Goal: Task Accomplishment & Management: Manage account settings

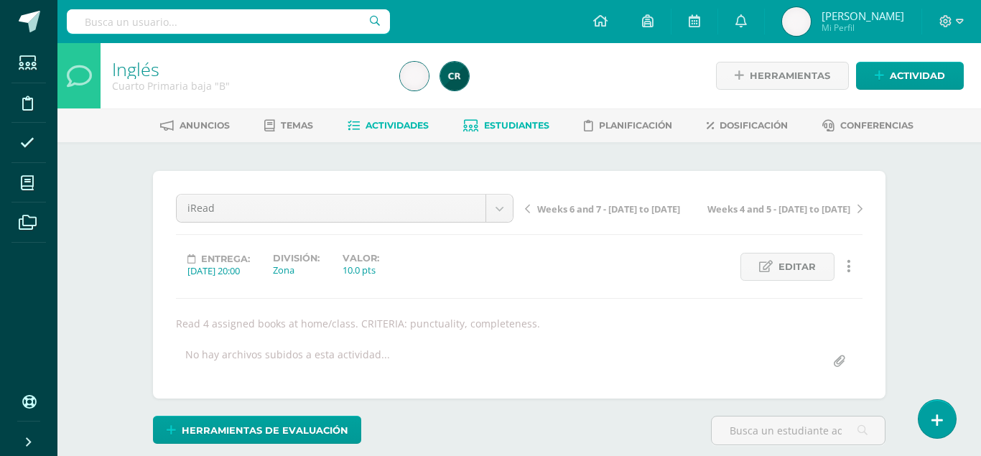
click at [526, 130] on span "Estudiantes" at bounding box center [516, 125] width 65 height 11
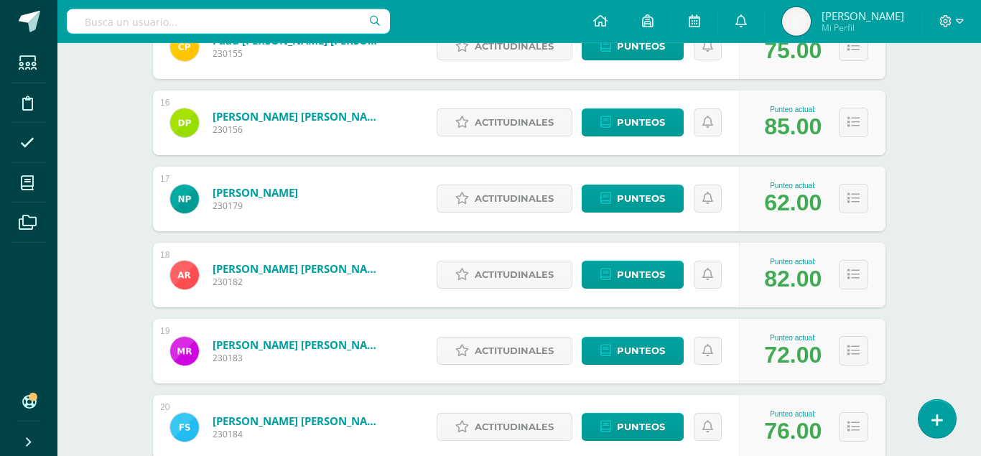
scroll to position [1358, 0]
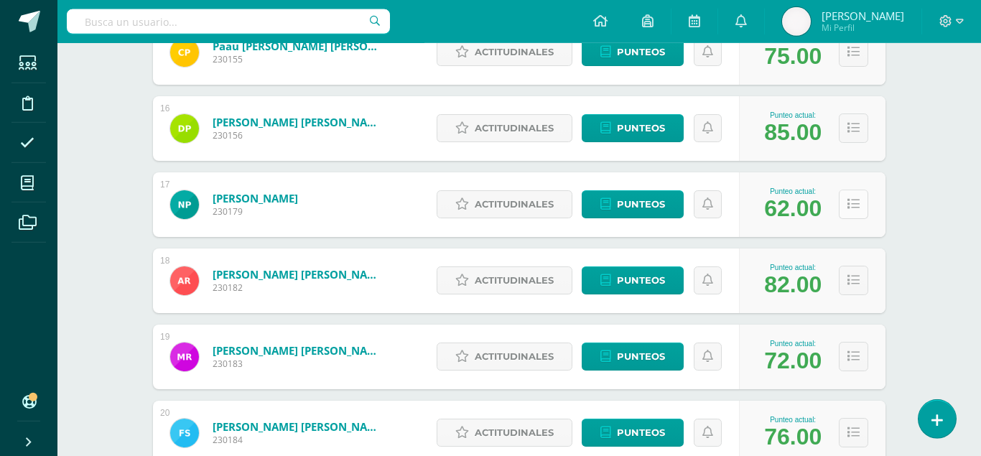
click at [859, 198] on icon at bounding box center [854, 204] width 12 height 12
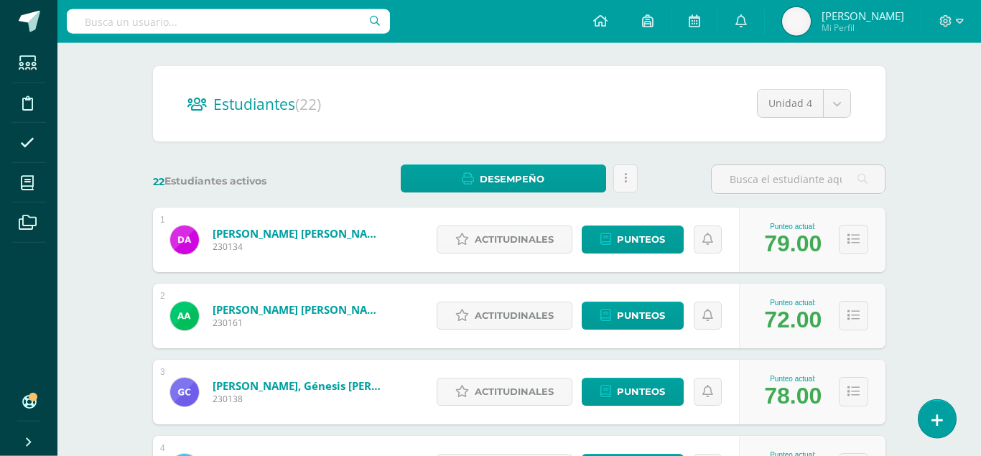
scroll to position [0, 0]
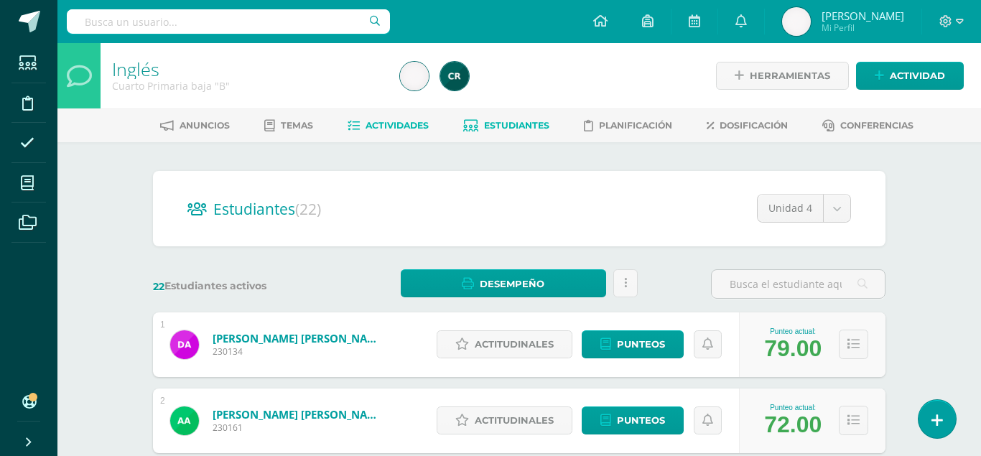
click at [394, 124] on span "Actividades" at bounding box center [397, 125] width 63 height 11
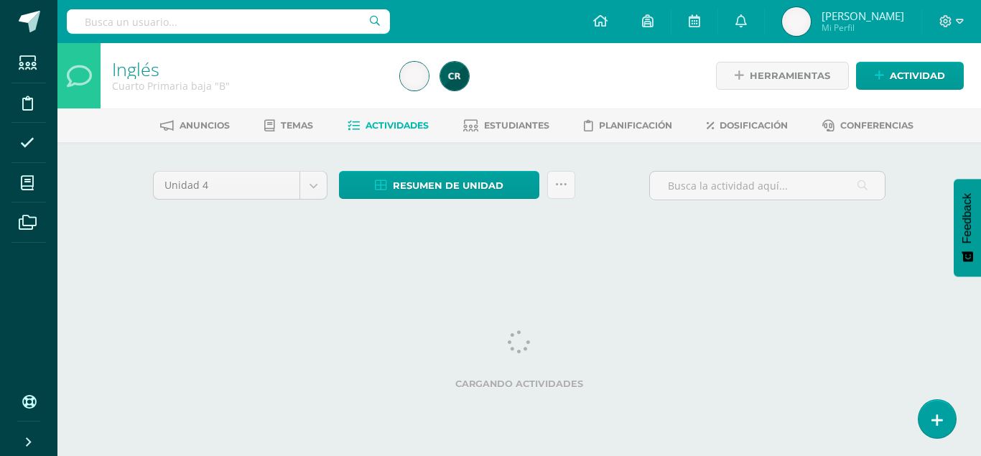
click at [684, 268] on html "Estudiantes Disciplina Asistencia Mis cursos Archivos Soporte Ayuda Reportar un…" at bounding box center [490, 134] width 981 height 268
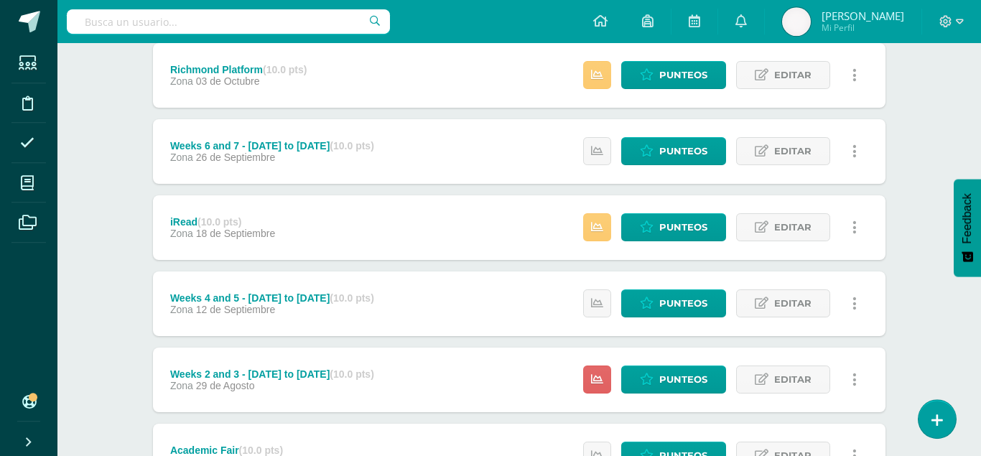
scroll to position [353, 0]
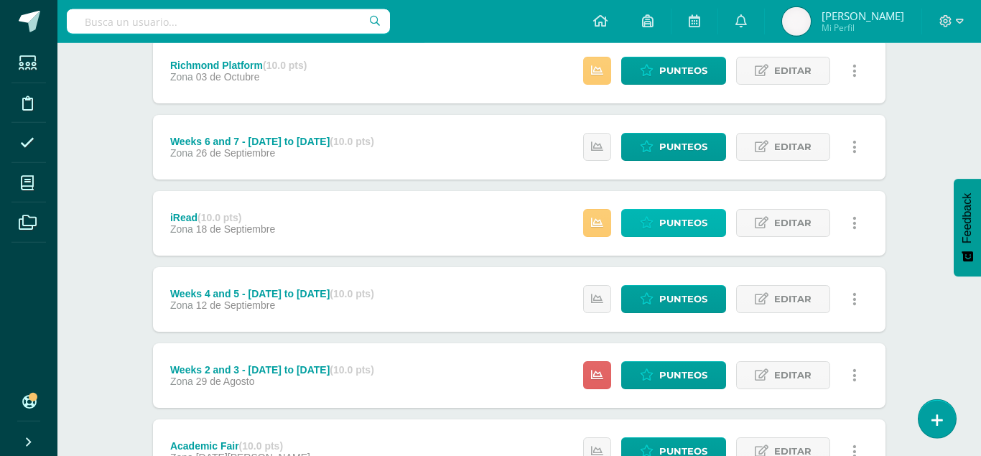
click at [667, 210] on span "Punteos" at bounding box center [683, 223] width 48 height 27
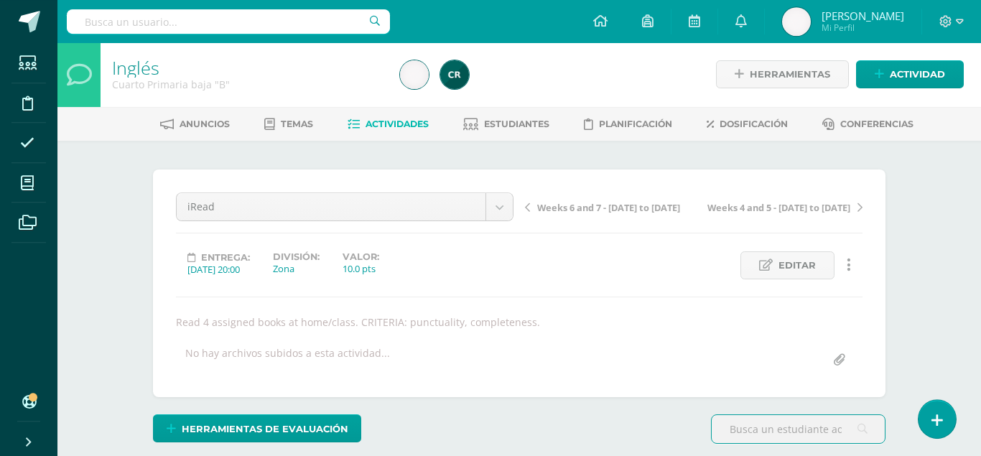
scroll to position [2, 0]
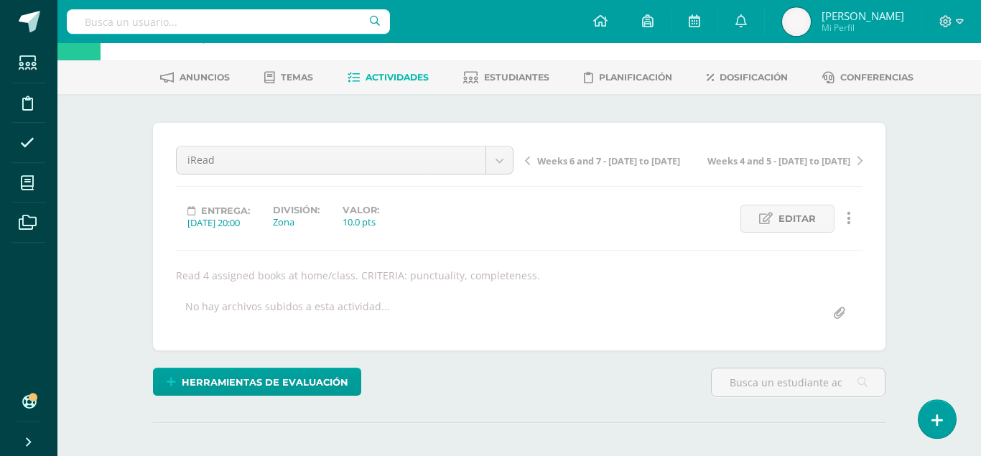
scroll to position [47, 0]
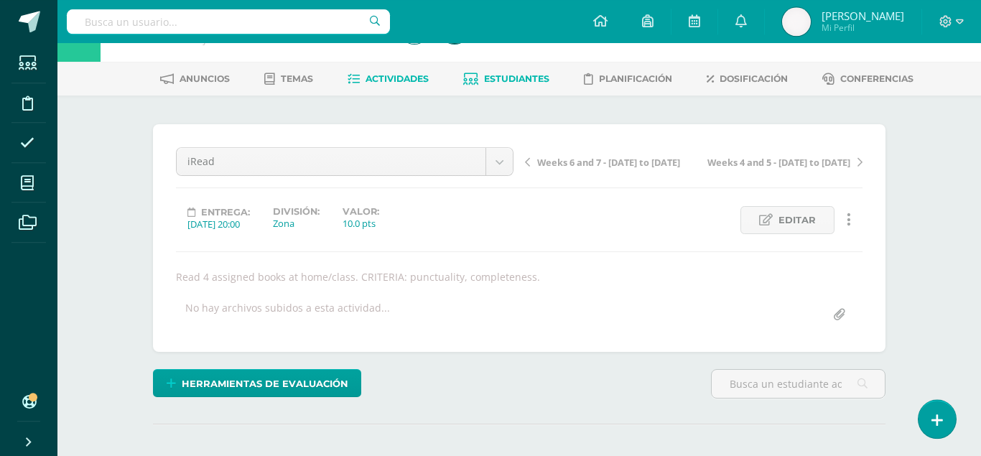
click at [511, 71] on link "Estudiantes" at bounding box center [506, 79] width 86 height 23
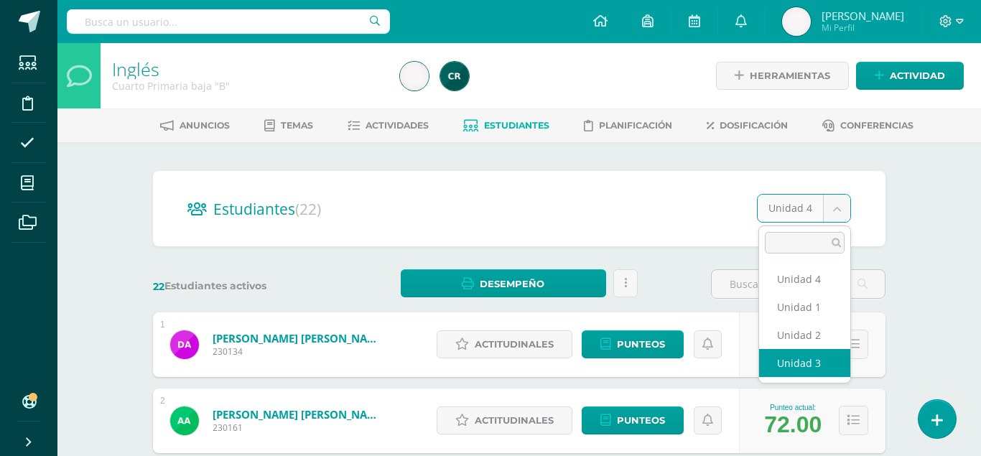
select select "/dashboard/teacher/section/2185/students/?unit=92825"
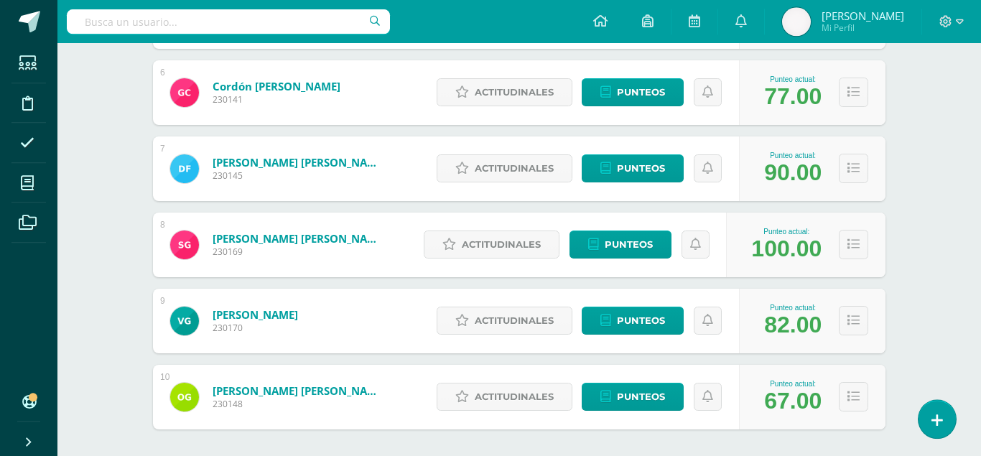
scroll to position [669, 0]
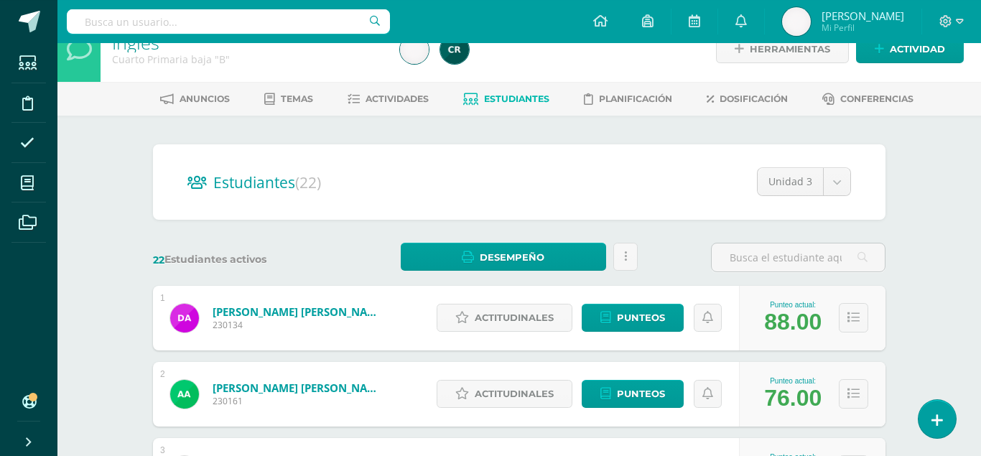
scroll to position [0, 0]
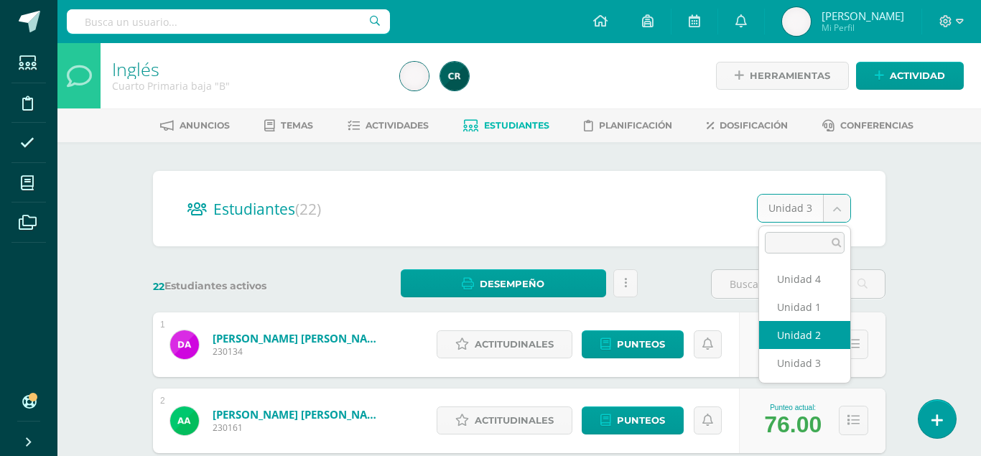
select select "/dashboard/teacher/section/2185/students/?unit=92824"
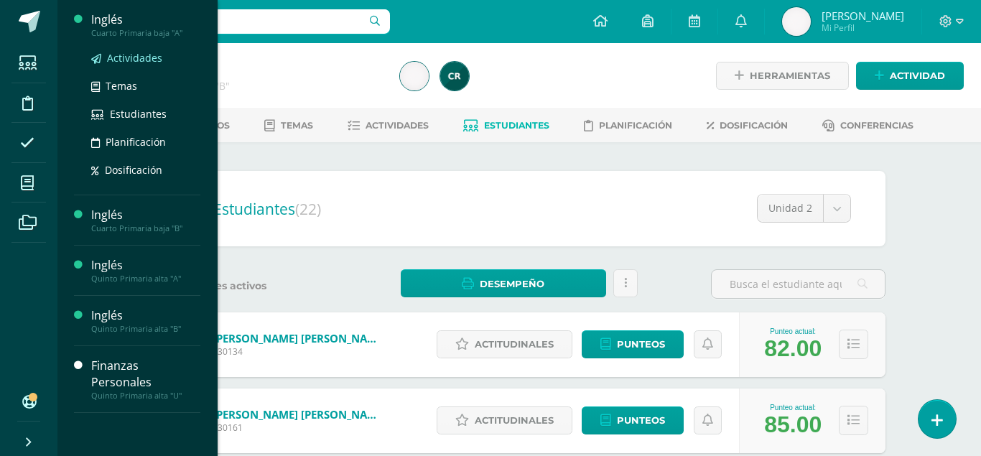
click at [129, 60] on span "Actividades" at bounding box center [134, 58] width 55 height 14
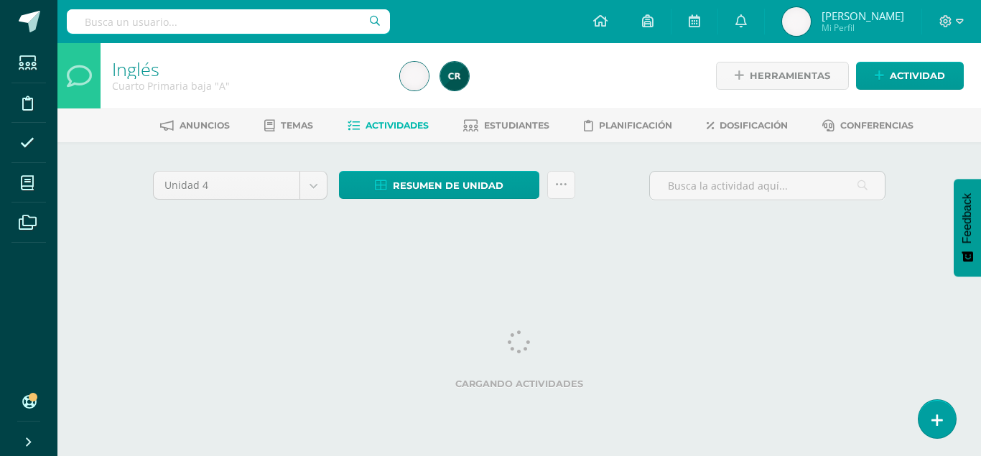
click at [93, 268] on html "Estudiantes Disciplina Asistencia Mis cursos Archivos Soporte Ayuda Reportar un…" at bounding box center [490, 134] width 981 height 268
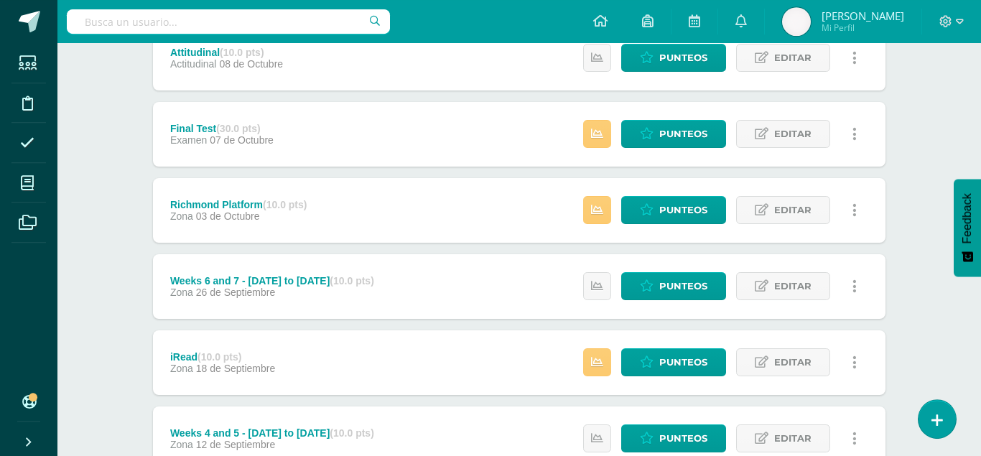
scroll to position [213, 0]
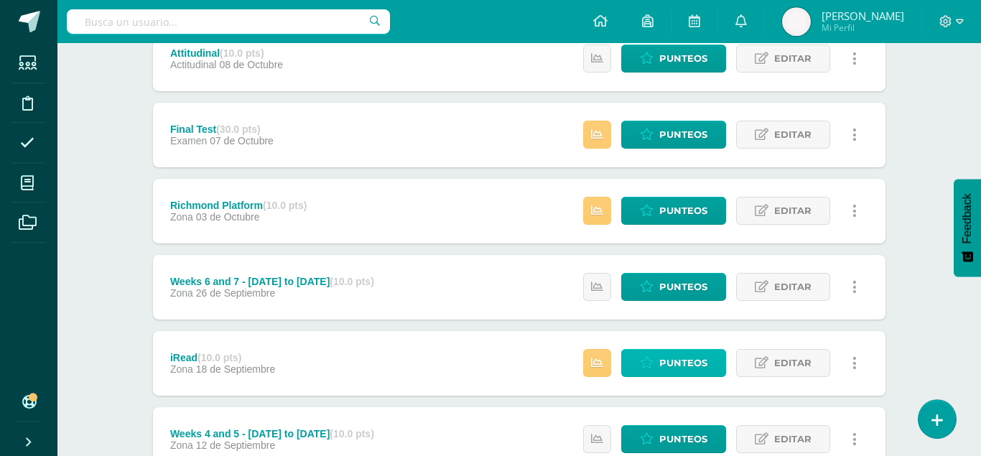
click at [647, 349] on link "Punteos" at bounding box center [673, 363] width 105 height 28
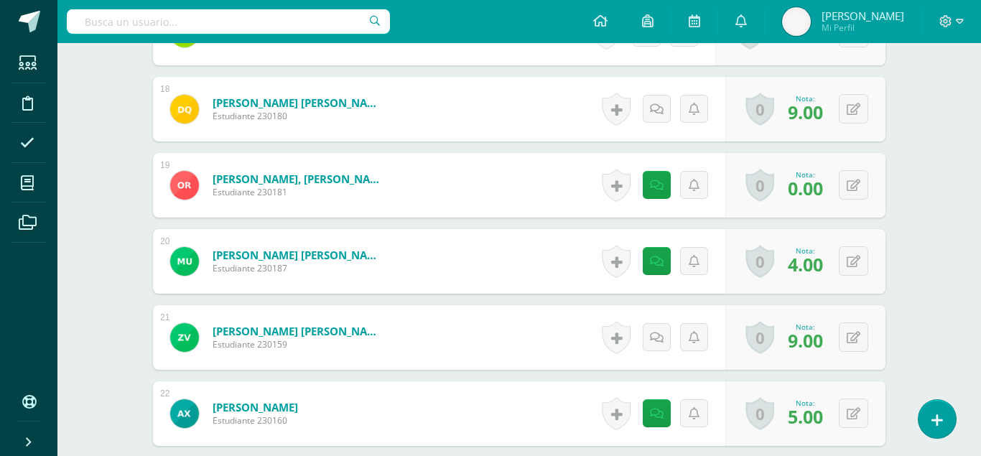
scroll to position [1733, 0]
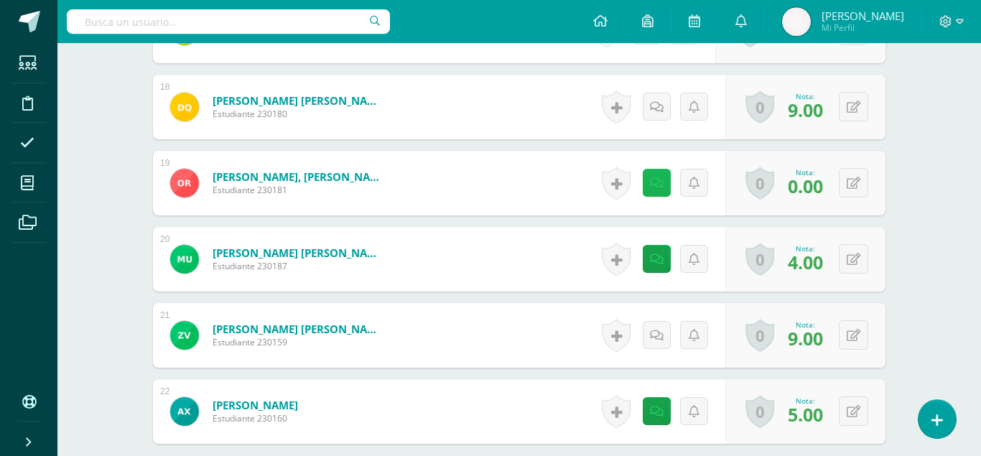
click at [654, 177] on icon at bounding box center [657, 183] width 14 height 12
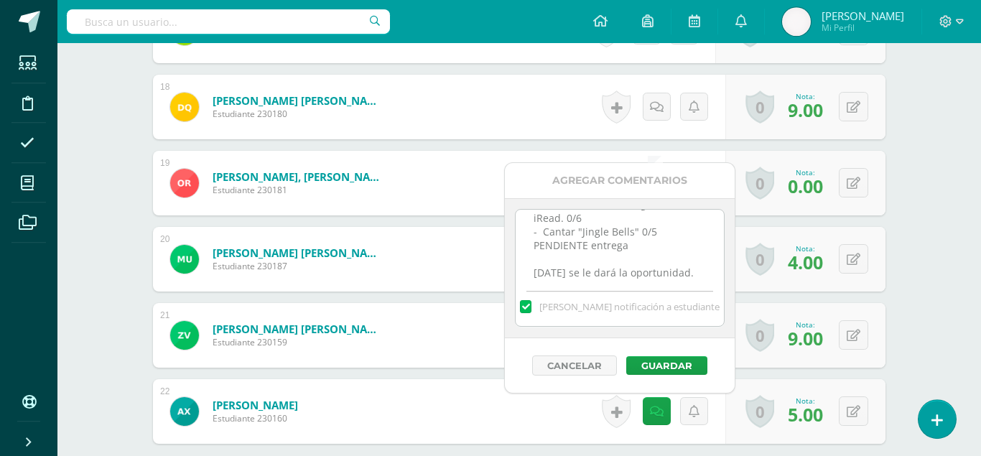
scroll to position [51, 0]
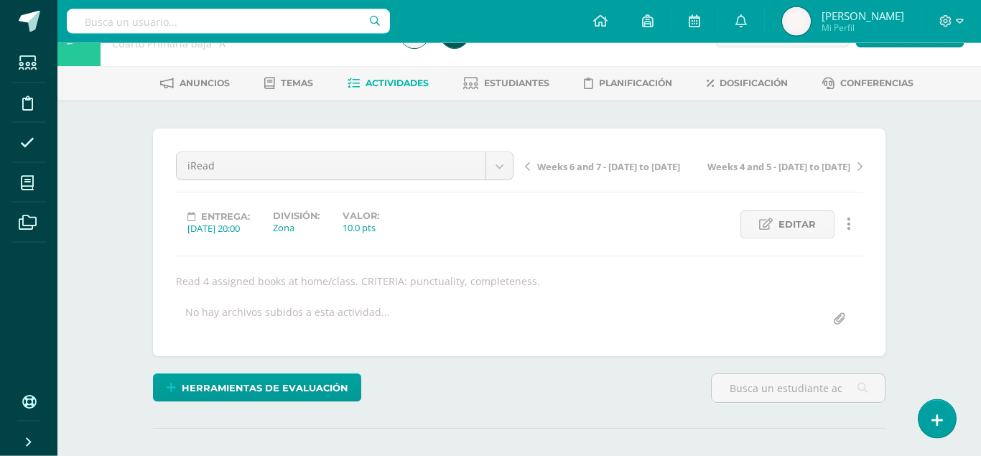
scroll to position [42, 0]
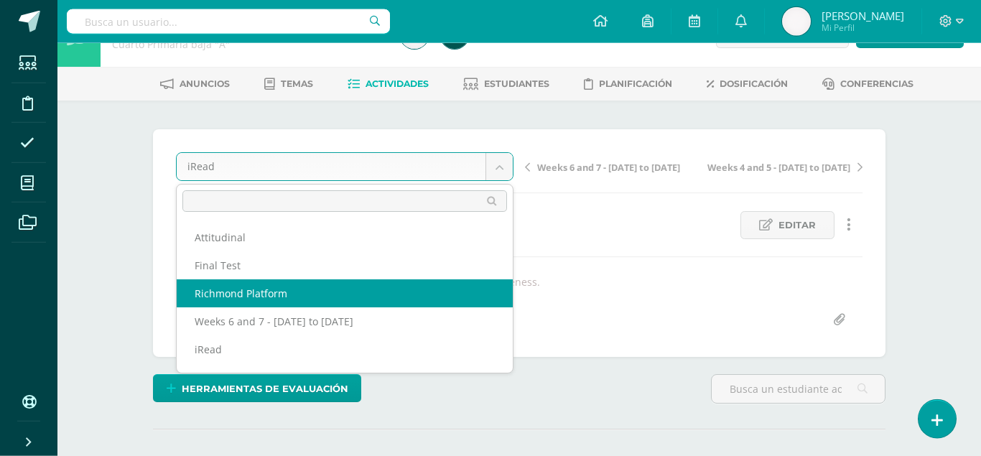
select select "/dashboard/teacher/grade-activity/107171/"
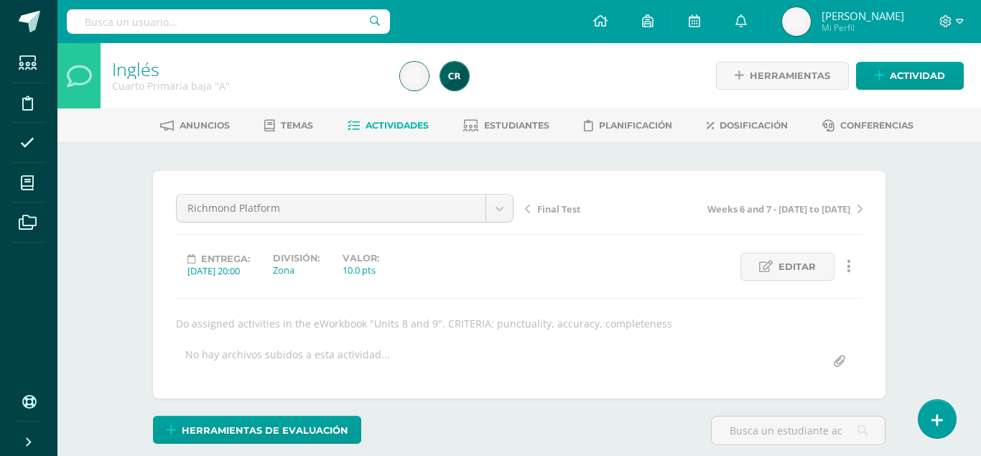
click at [116, 341] on div "Inglés Cuarto Primaria baja "A" Herramientas Detalle de asistencias Actividad A…" at bounding box center [519, 312] width 924 height 539
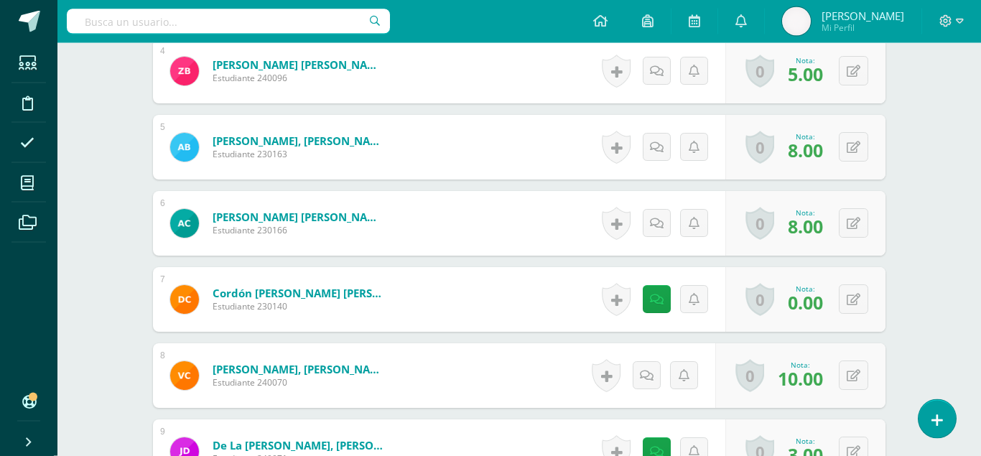
scroll to position [711, 0]
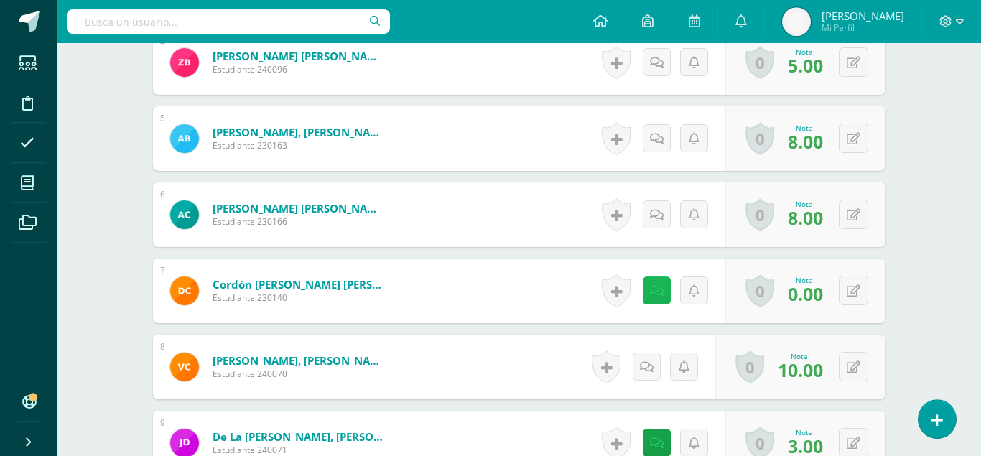
click at [646, 277] on link at bounding box center [657, 291] width 28 height 28
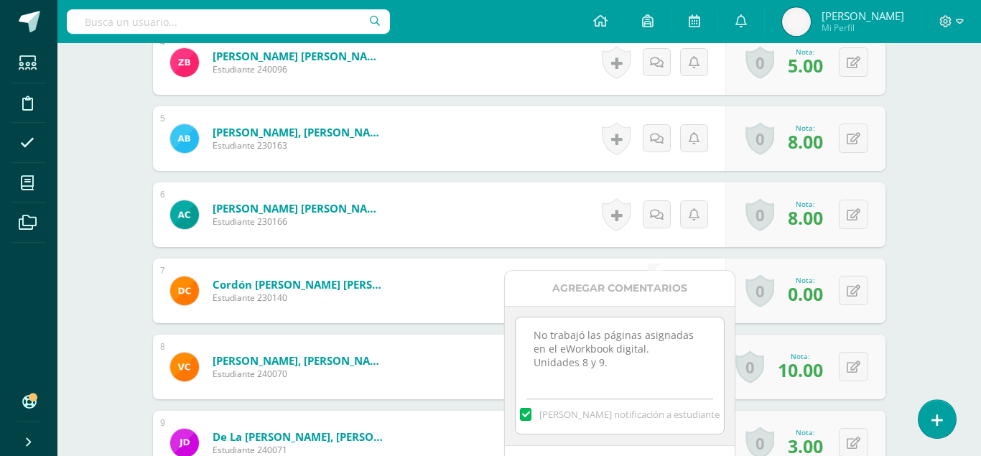
scroll to position [765, 0]
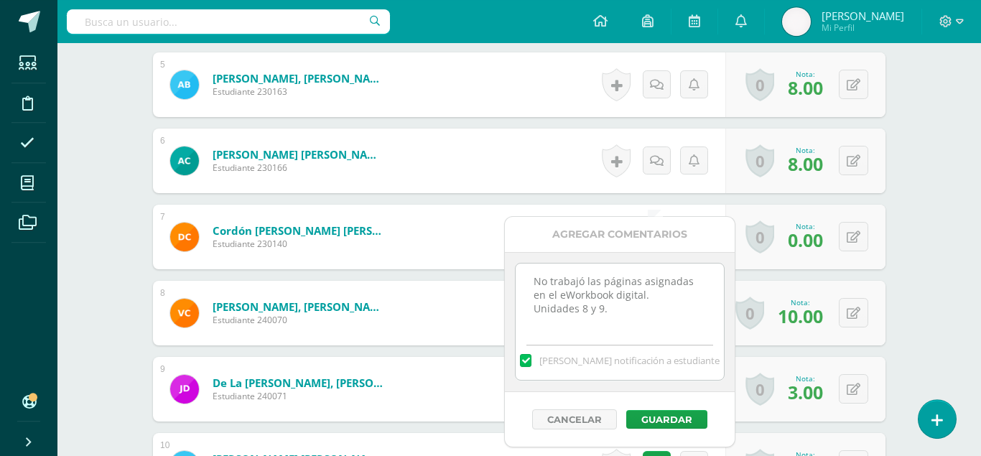
click at [91, 266] on div "Inglés Cuarto Primaria baja "A" Herramientas Detalle de asistencias Actividad A…" at bounding box center [519, 427] width 924 height 2298
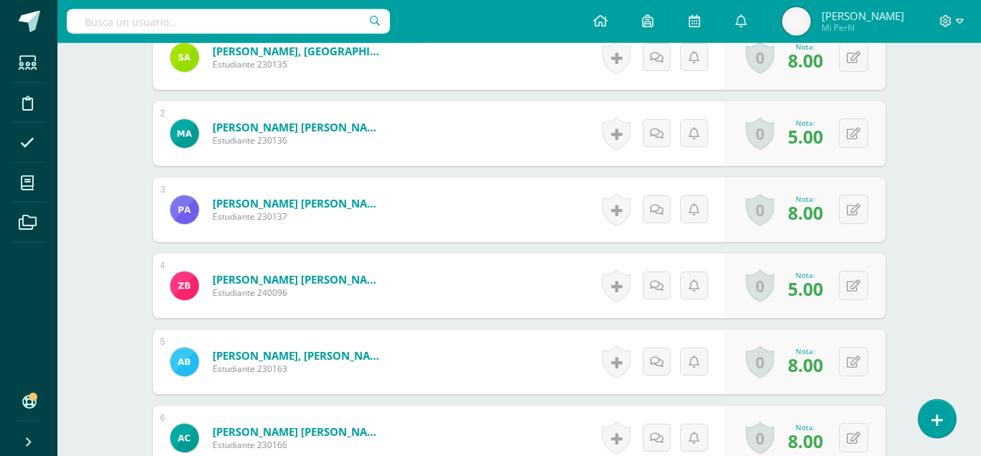
scroll to position [492, 0]
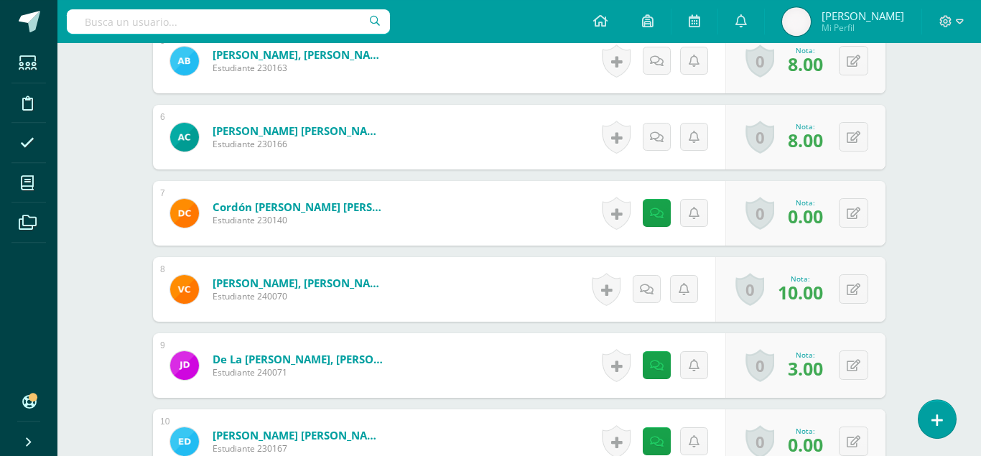
scroll to position [0, 0]
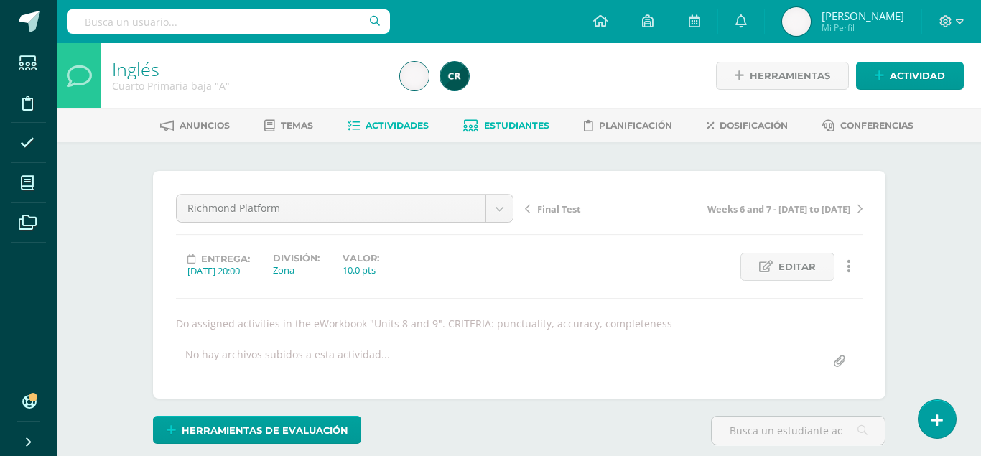
click at [514, 129] on span "Estudiantes" at bounding box center [516, 125] width 65 height 11
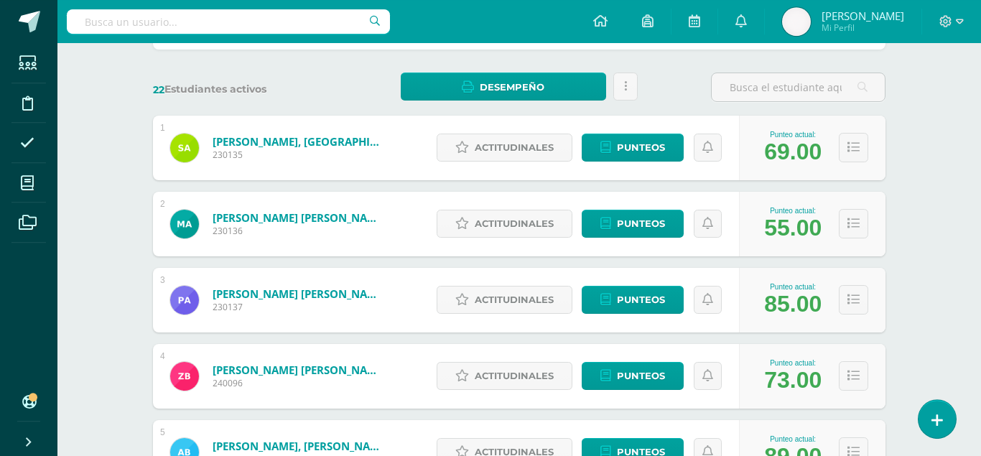
scroll to position [211, 0]
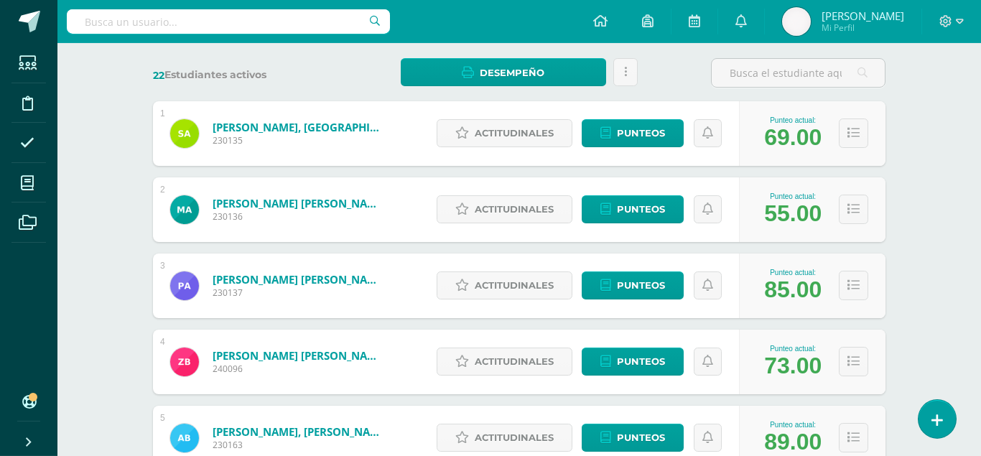
click at [132, 404] on div "Estudiantes (22) Unidad 4 Unidad 1 Unidad 2 Unidad 3 Unidad 4 22 Estudiantes ac…" at bounding box center [519, 436] width 790 height 1011
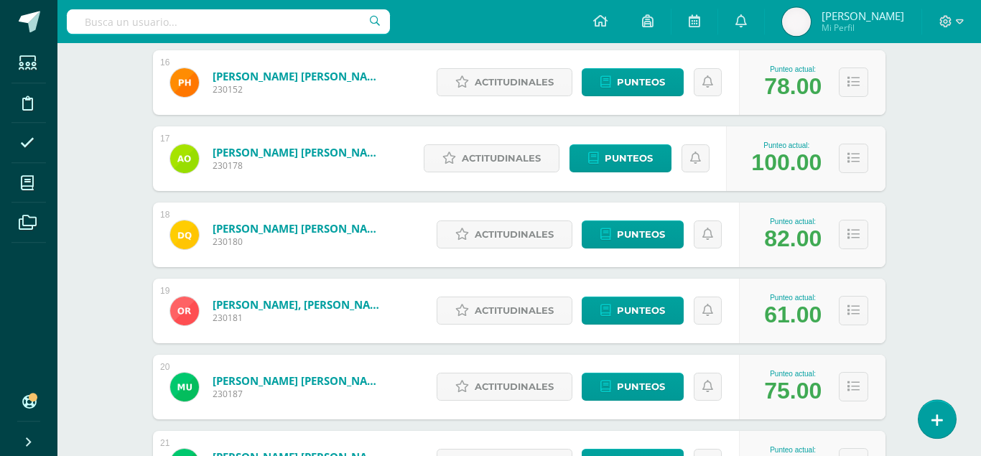
scroll to position [1407, 0]
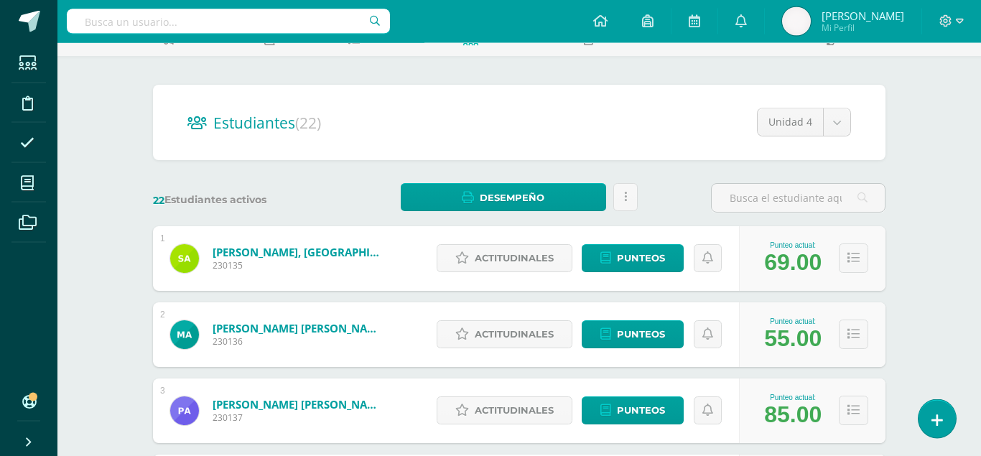
scroll to position [83, 0]
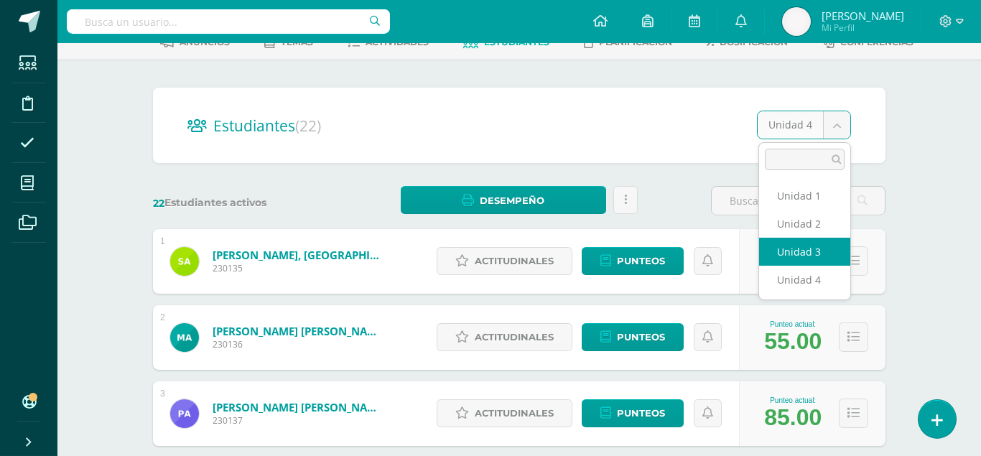
select select "/dashboard/teacher/section/2171/students/?unit=92727"
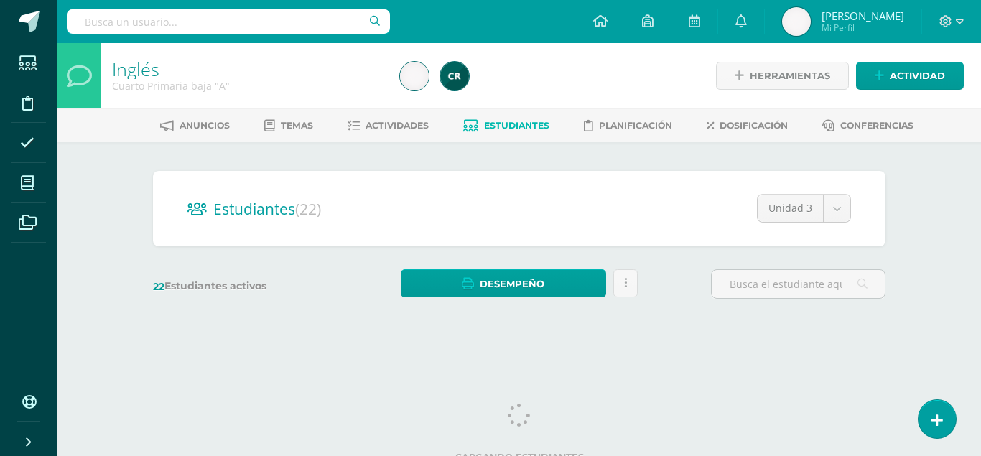
click at [99, 324] on div "Inglés Cuarto Primaria baja "A" Herramientas Detalle de asistencias Actividad A…" at bounding box center [519, 192] width 924 height 298
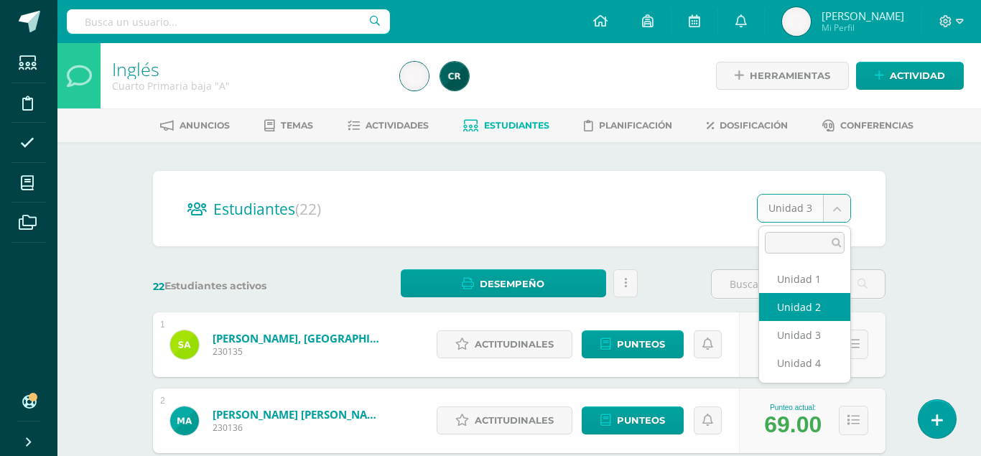
select select "/dashboard/teacher/section/2171/students/?unit=92726"
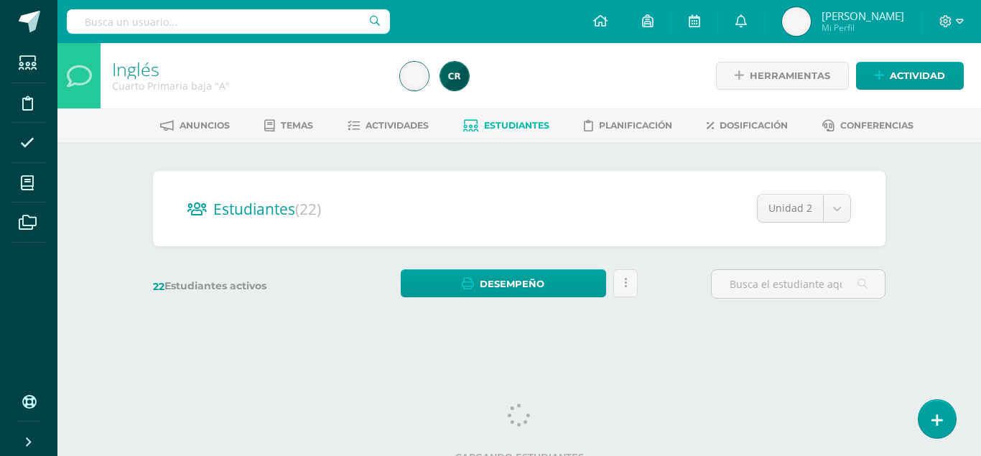
click at [101, 333] on html "Estudiantes Disciplina Asistencia Mis cursos Archivos Soporte Ayuda Reportar un…" at bounding box center [490, 170] width 981 height 341
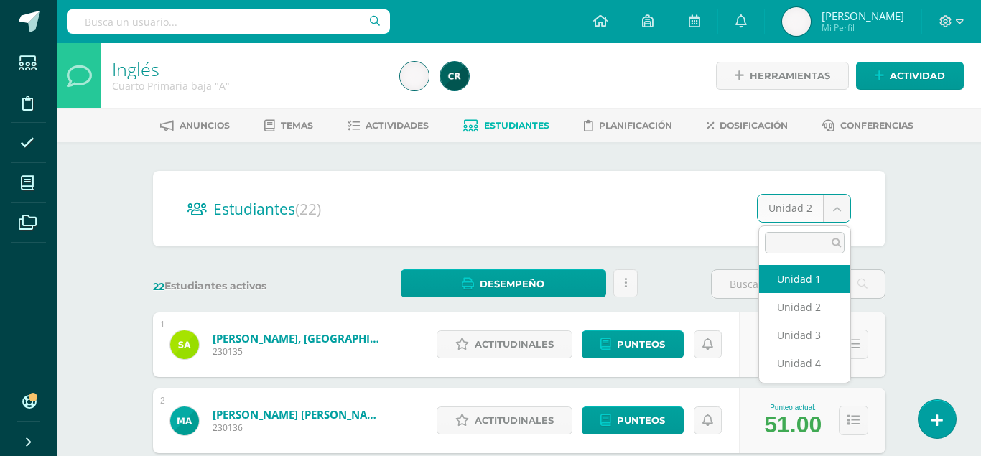
select select "/dashboard/teacher/section/2171/students/?unit=92723"
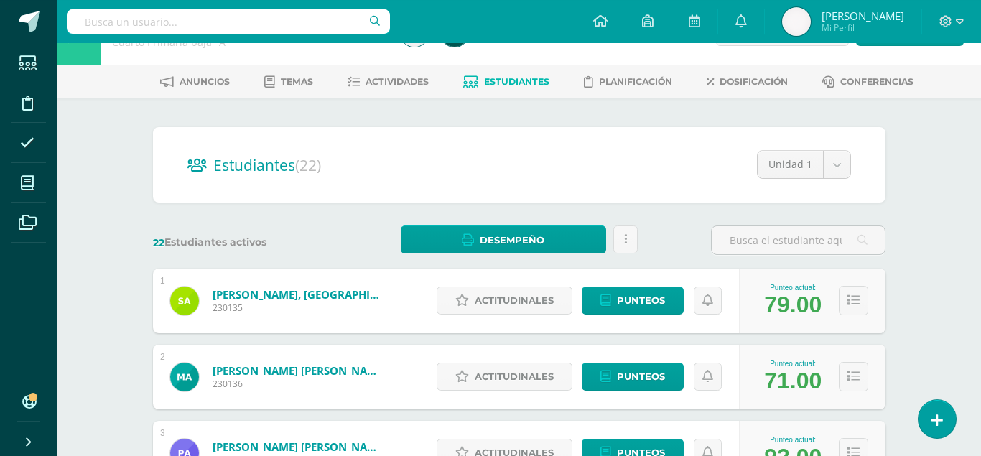
scroll to position [37, 0]
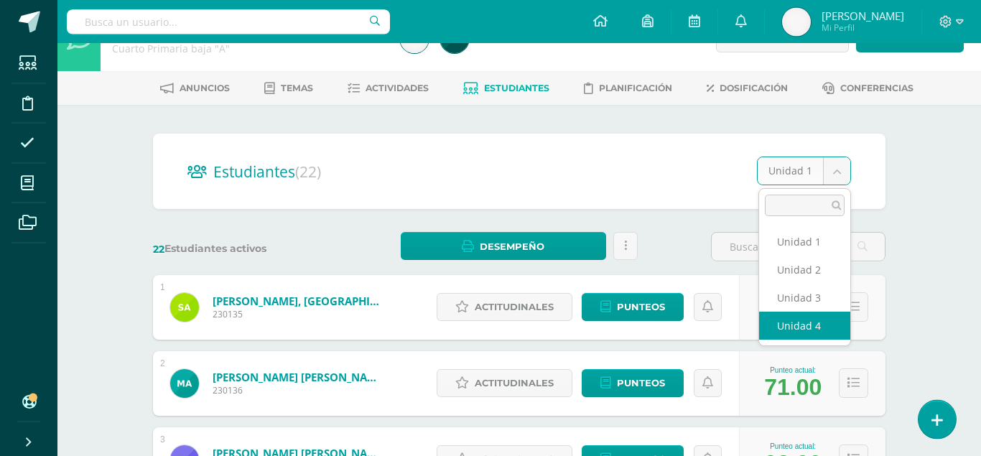
select select "/dashboard/teacher/section/2171/students/?unit=92728"
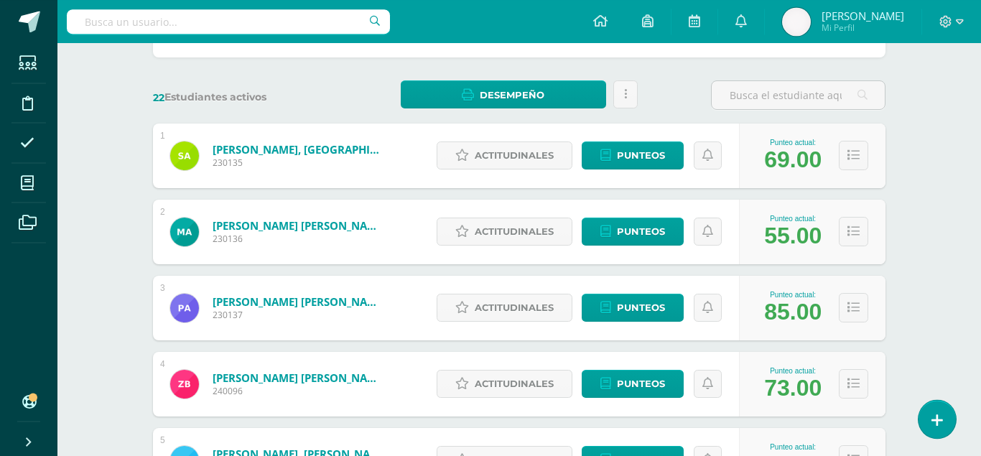
scroll to position [190, 0]
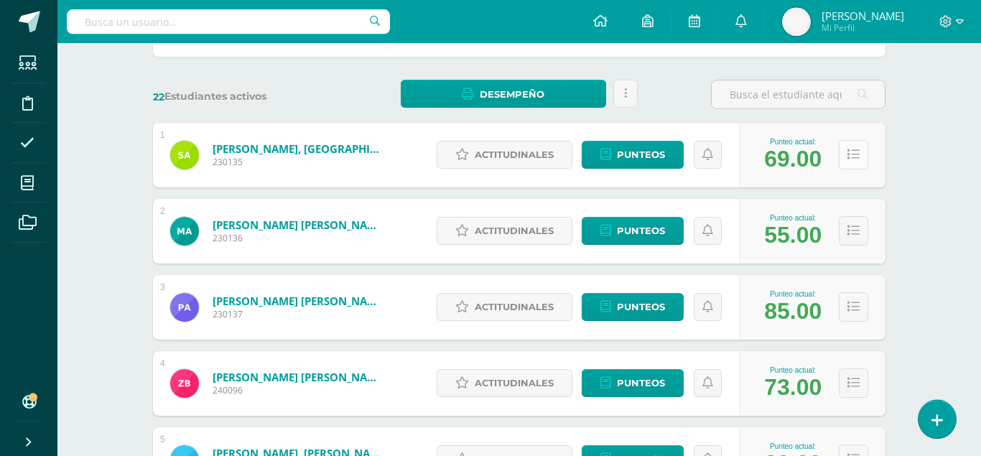
click at [863, 140] on button at bounding box center [853, 154] width 29 height 29
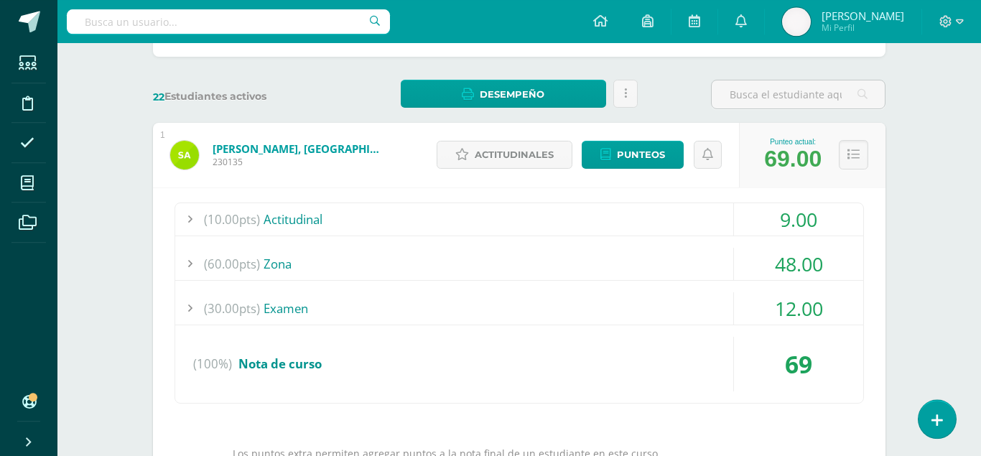
click at [189, 252] on div at bounding box center [189, 264] width 29 height 32
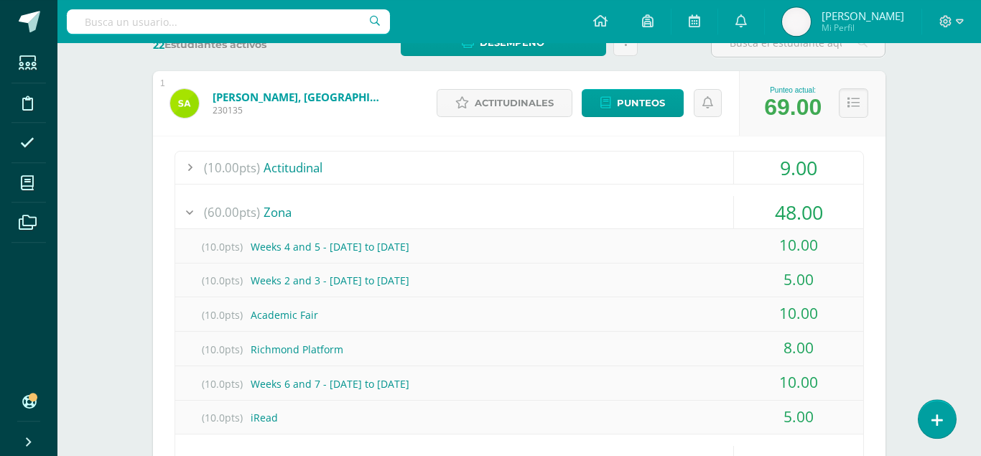
scroll to position [241, 0]
click at [860, 98] on icon at bounding box center [854, 104] width 12 height 12
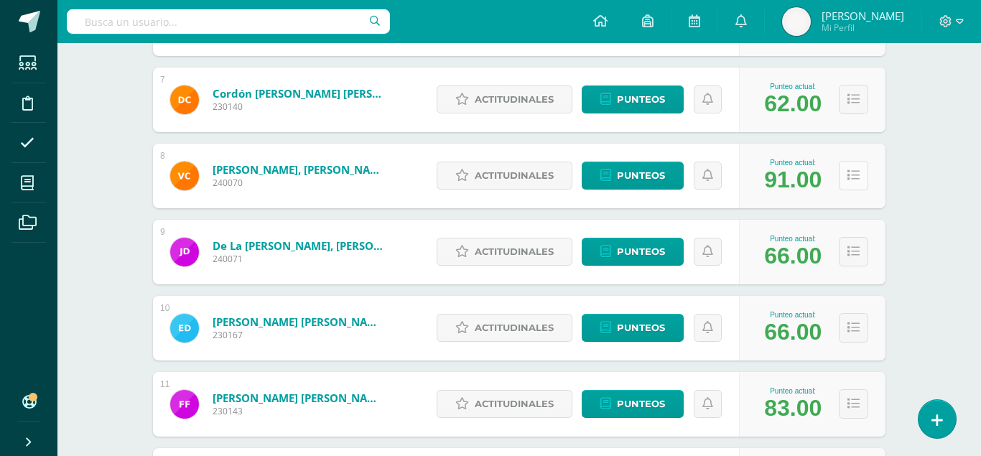
scroll to position [702, 0]
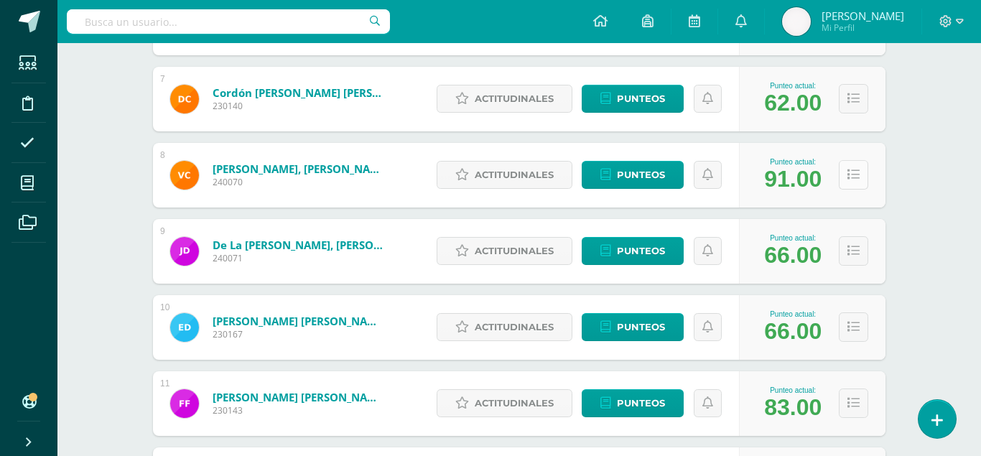
click at [855, 169] on icon at bounding box center [854, 175] width 12 height 12
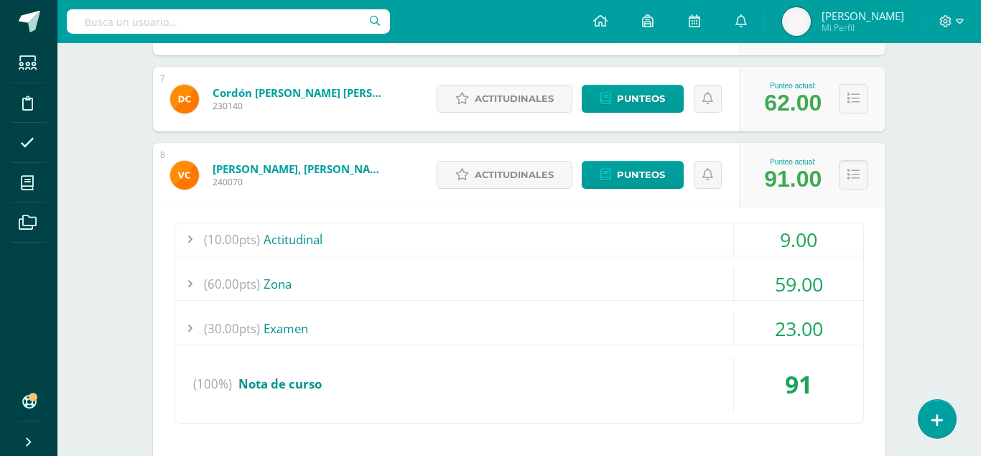
click at [190, 270] on div at bounding box center [189, 284] width 29 height 32
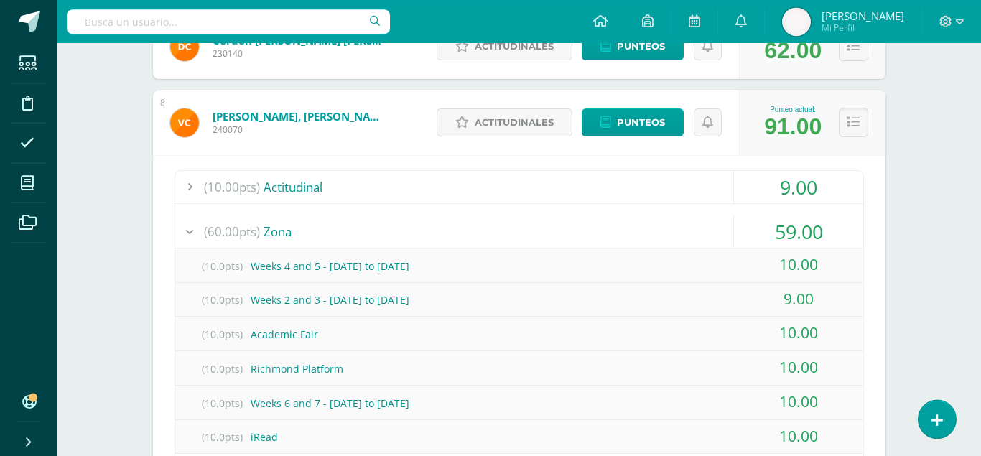
scroll to position [747, 0]
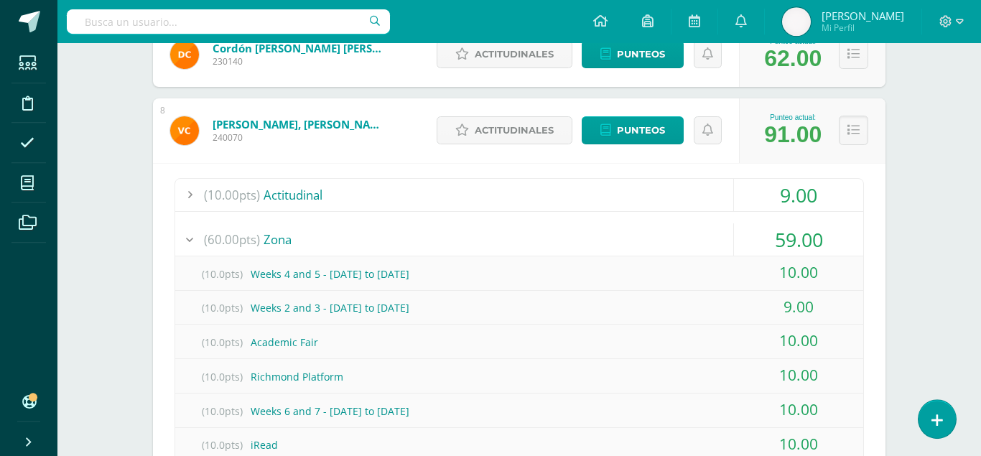
click at [188, 223] on div at bounding box center [189, 239] width 29 height 32
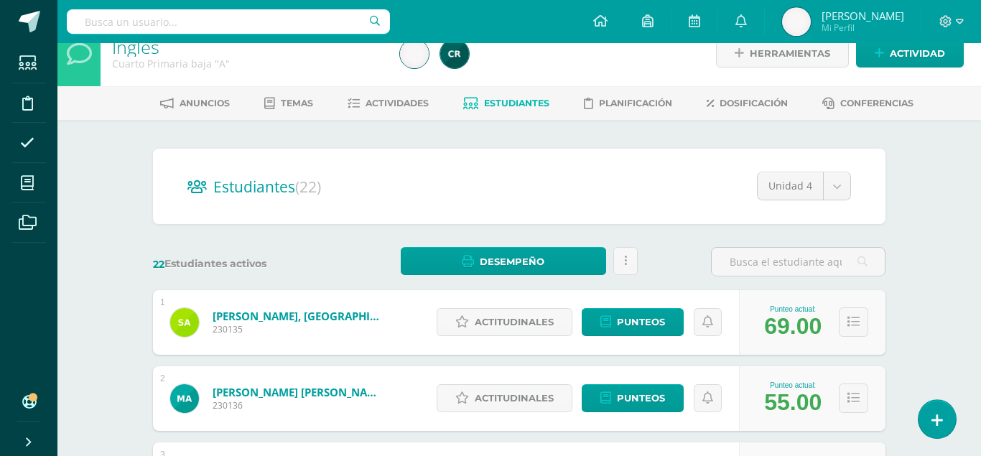
scroll to position [0, 0]
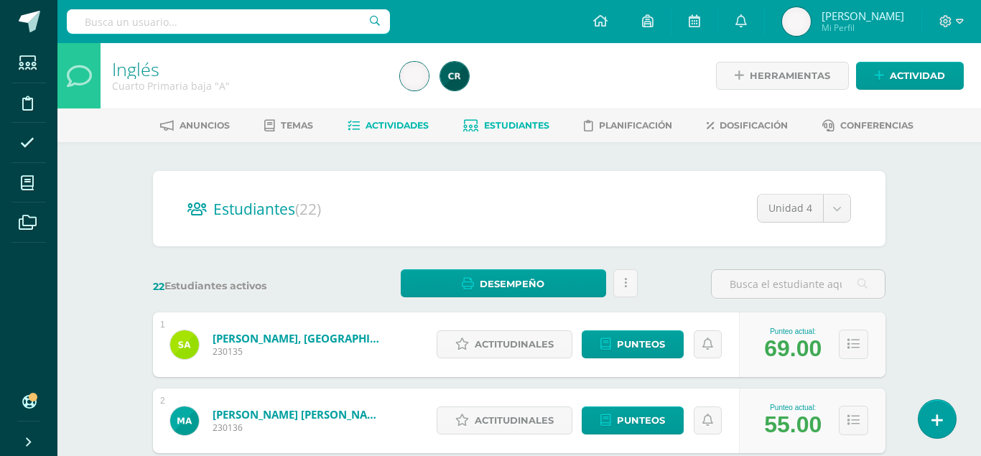
click at [390, 124] on span "Actividades" at bounding box center [397, 125] width 63 height 11
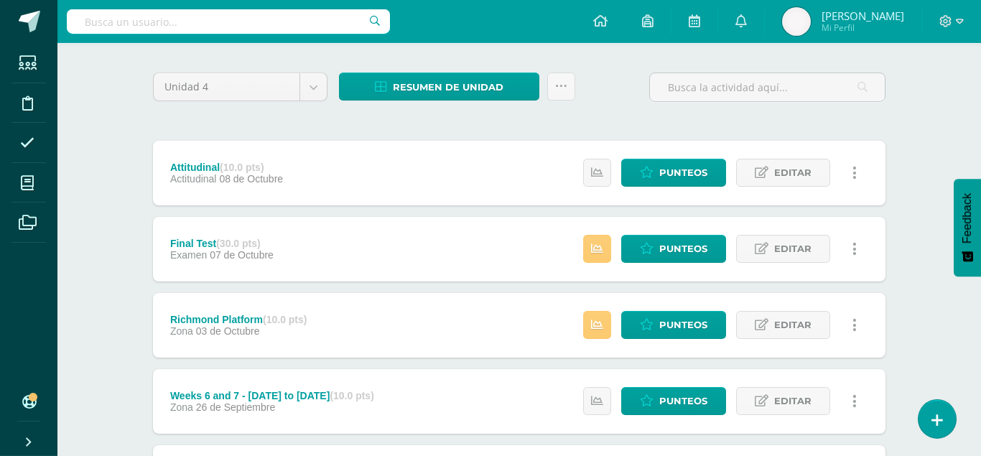
scroll to position [99, 0]
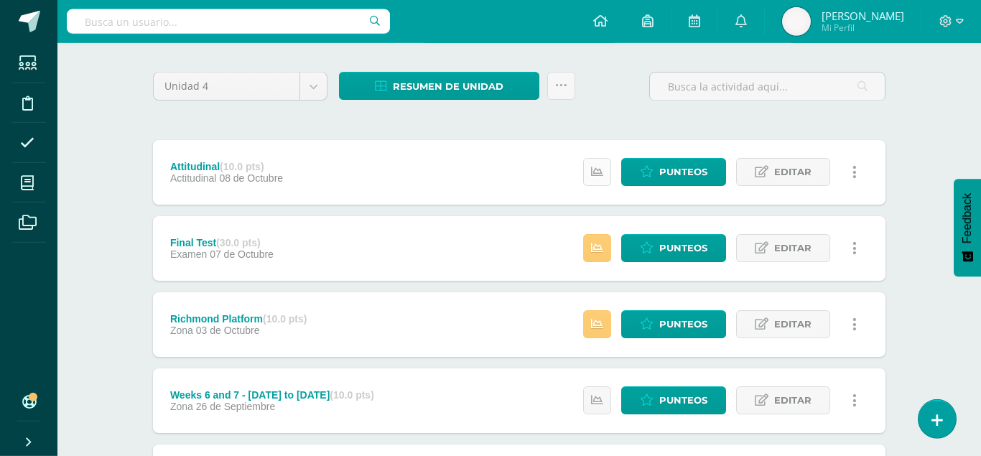
click at [597, 166] on icon at bounding box center [597, 172] width 12 height 12
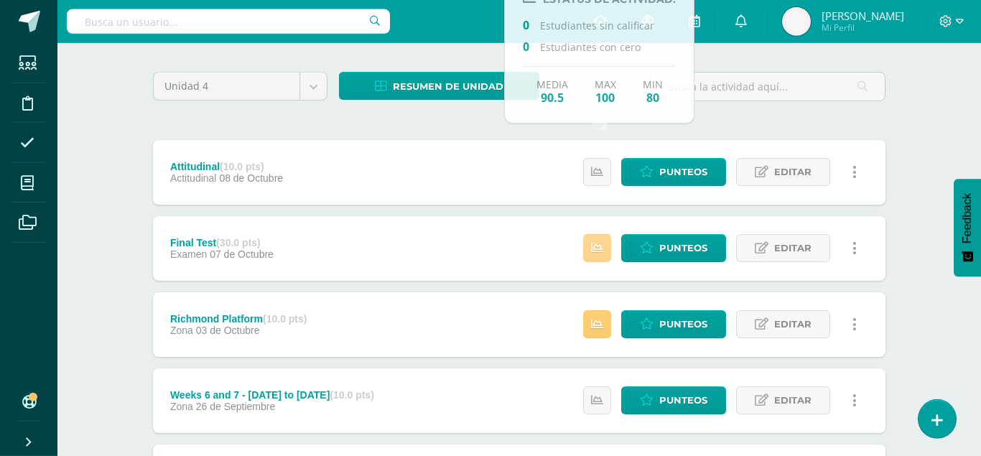
click at [600, 234] on link at bounding box center [597, 248] width 28 height 28
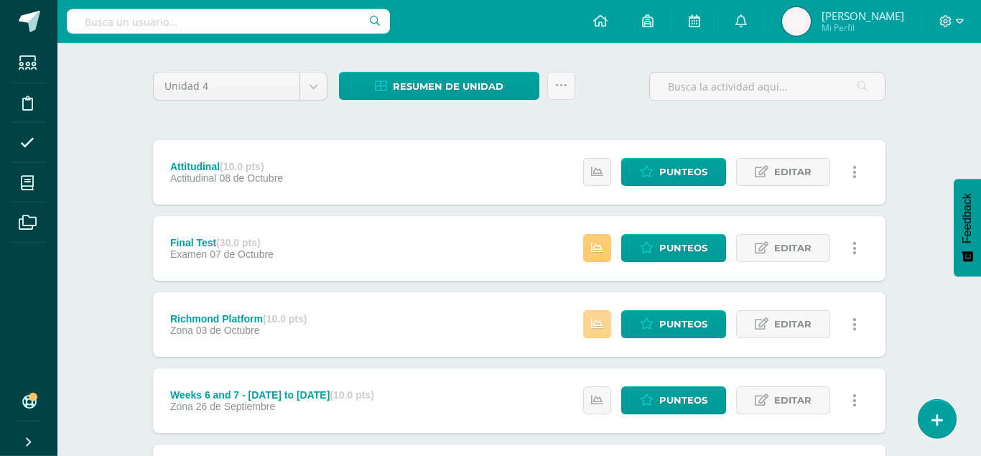
click at [603, 318] on icon at bounding box center [597, 324] width 12 height 12
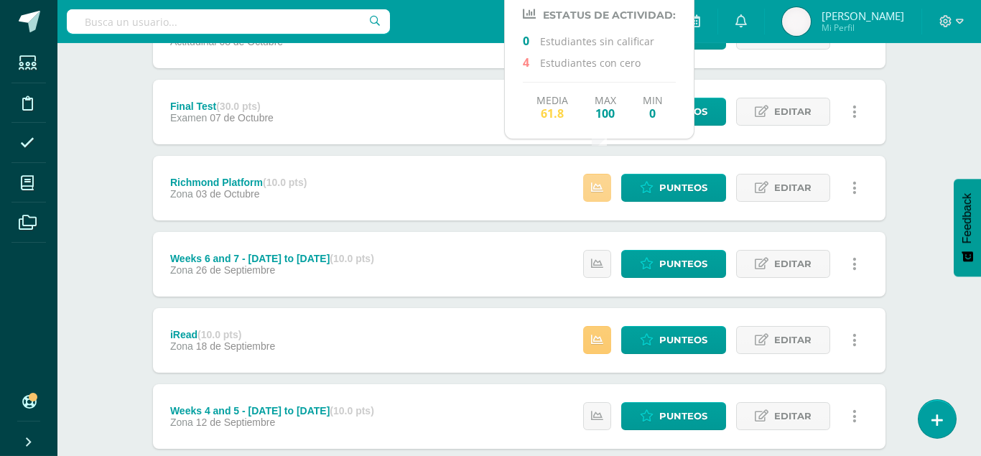
scroll to position [236, 0]
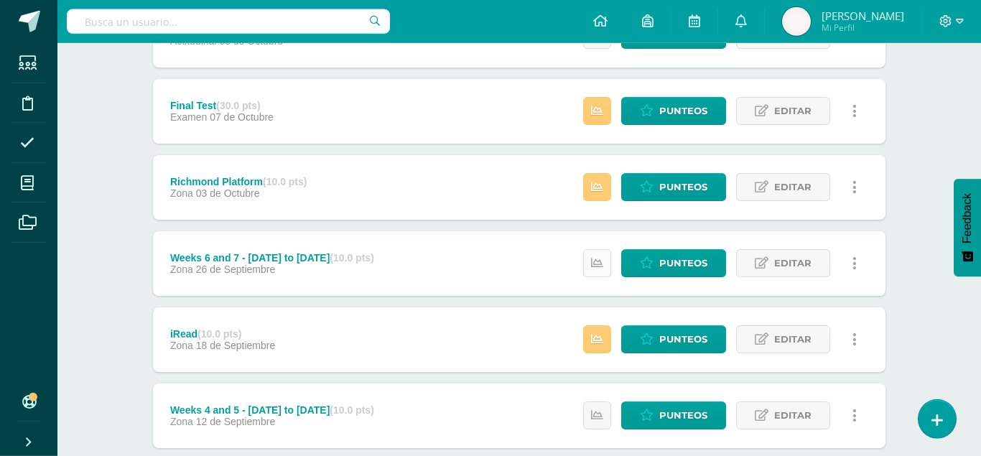
click at [603, 257] on icon at bounding box center [597, 263] width 12 height 12
click at [601, 333] on icon at bounding box center [597, 339] width 12 height 12
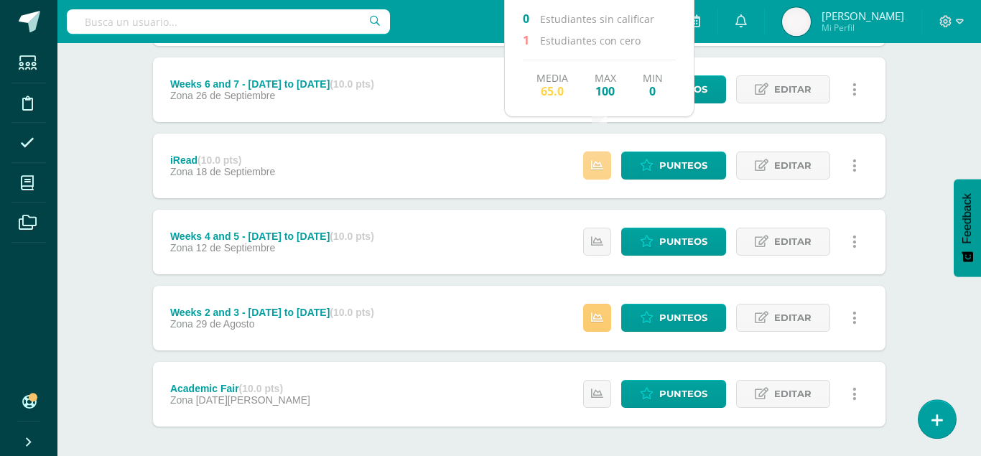
scroll to position [414, 0]
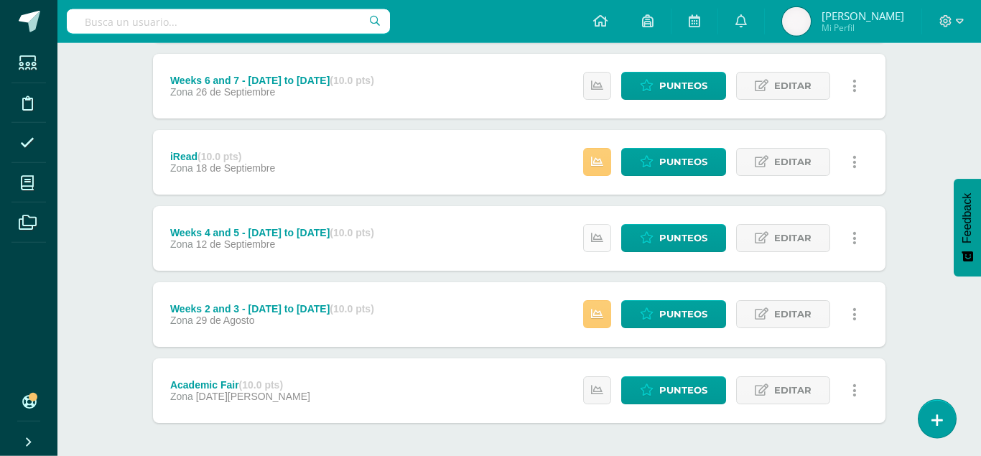
click at [598, 232] on icon at bounding box center [597, 238] width 12 height 12
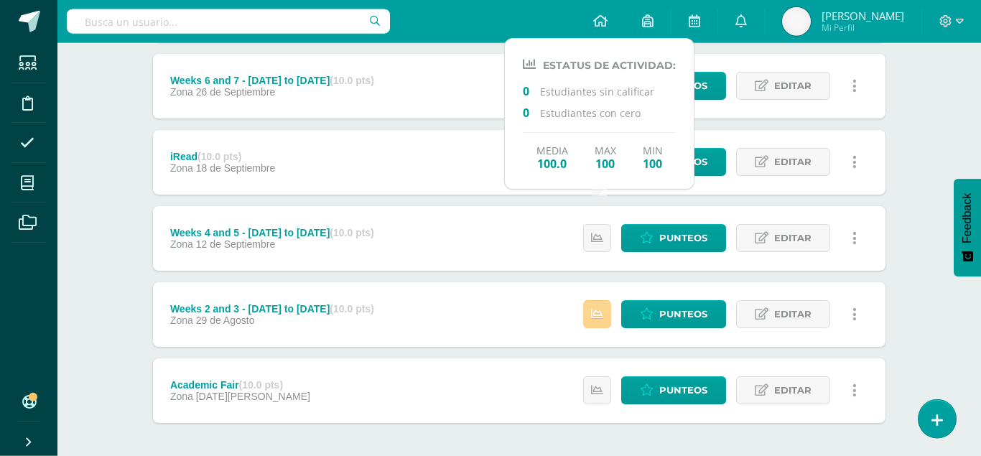
click at [606, 300] on link at bounding box center [597, 314] width 28 height 28
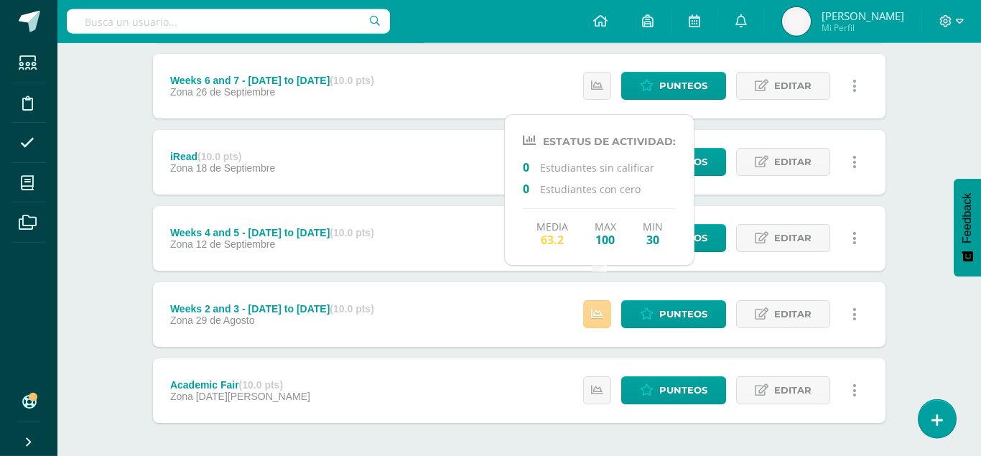
scroll to position [421, 0]
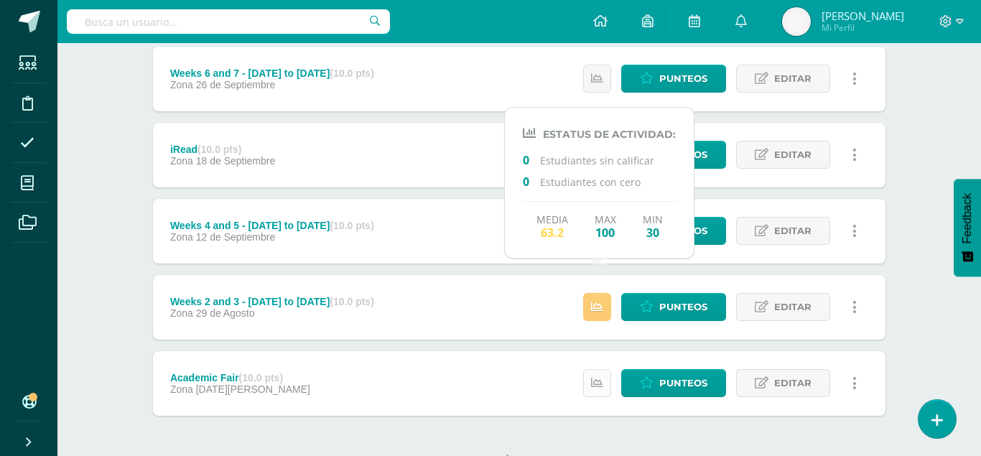
click at [601, 377] on icon at bounding box center [597, 383] width 12 height 12
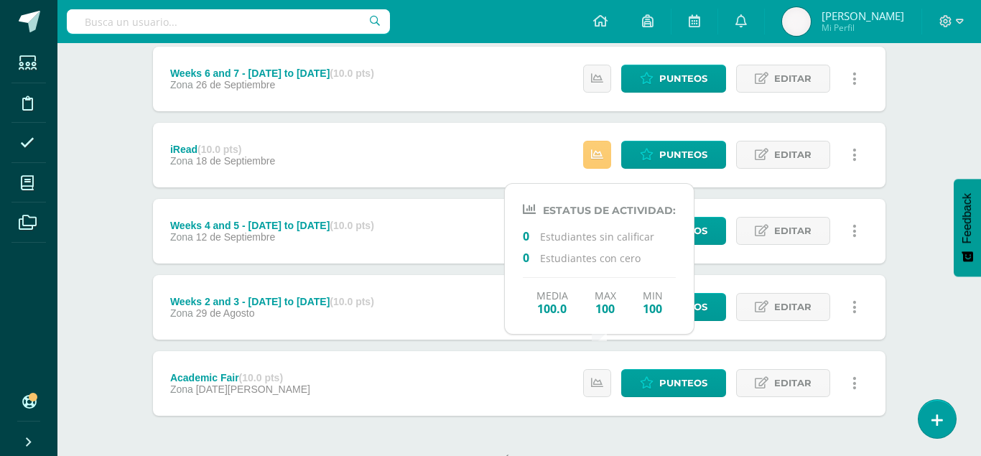
click at [141, 274] on div "Unidad 4 Unidad 1 Unidad 2 Unidad 3 Unidad 4 Resumen de unidad Descargar como H…" at bounding box center [519, 116] width 790 height 790
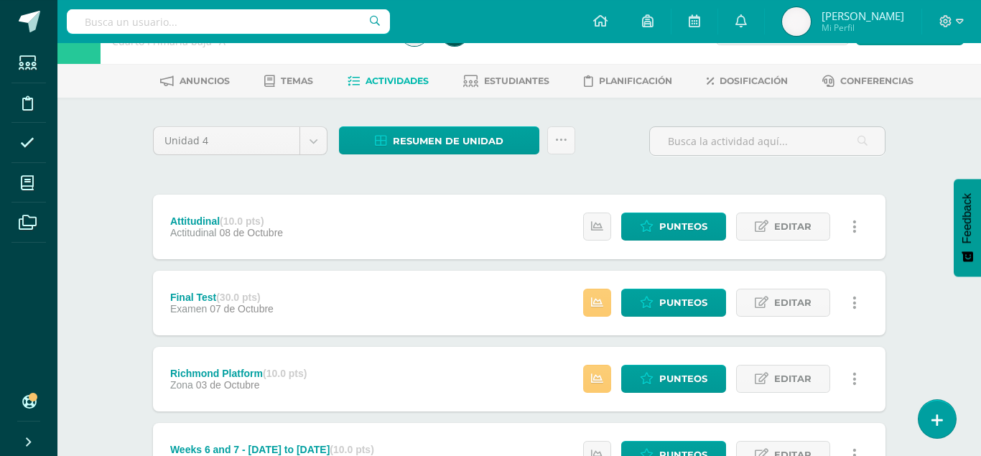
scroll to position [0, 0]
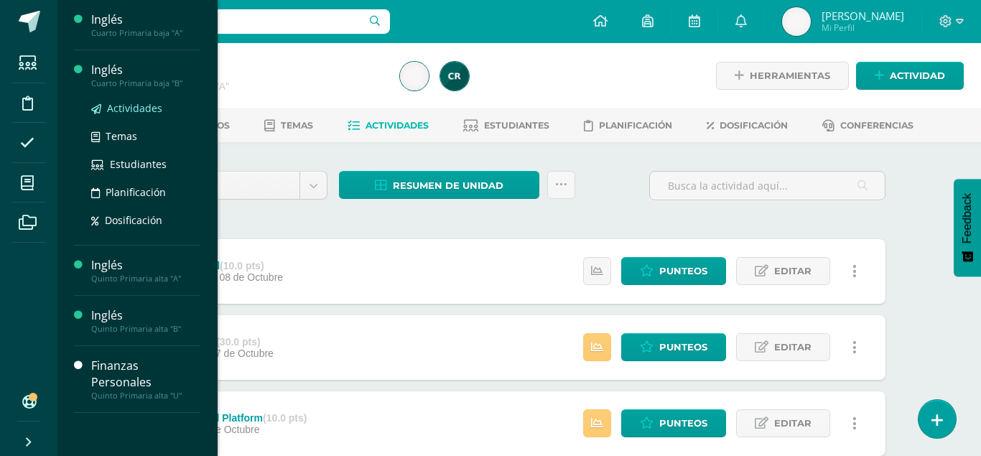
click at [138, 102] on span "Actividades" at bounding box center [134, 108] width 55 height 14
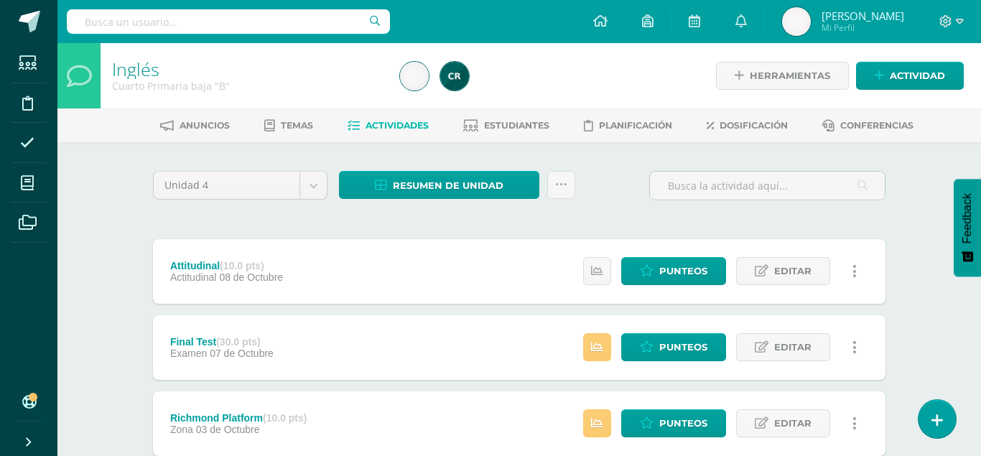
scroll to position [152, 0]
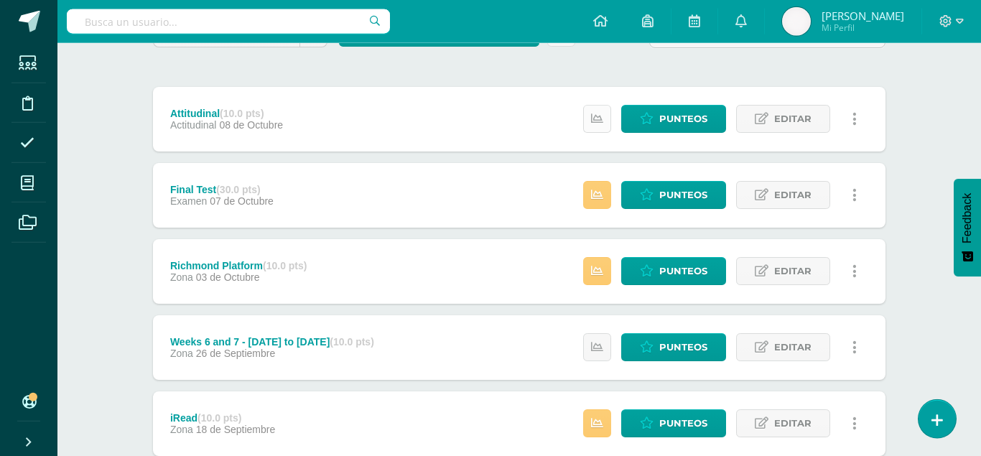
click at [593, 105] on link at bounding box center [597, 119] width 28 height 28
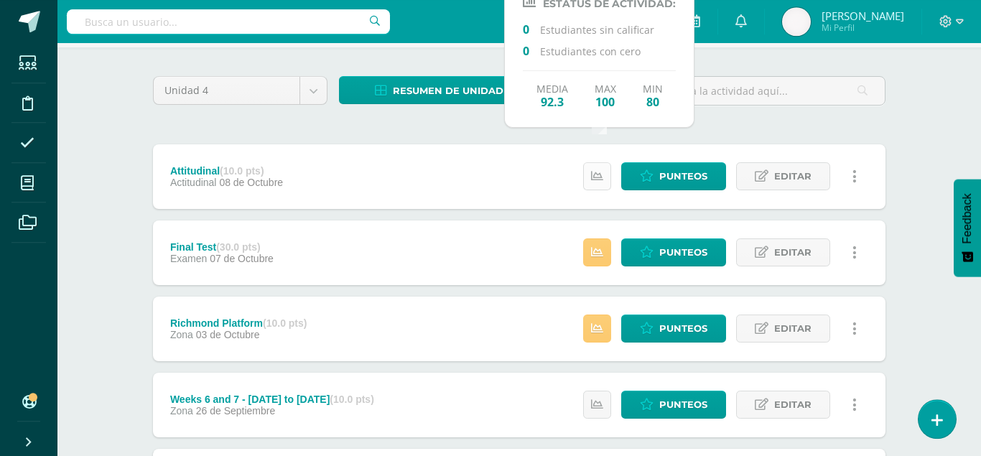
scroll to position [94, 0]
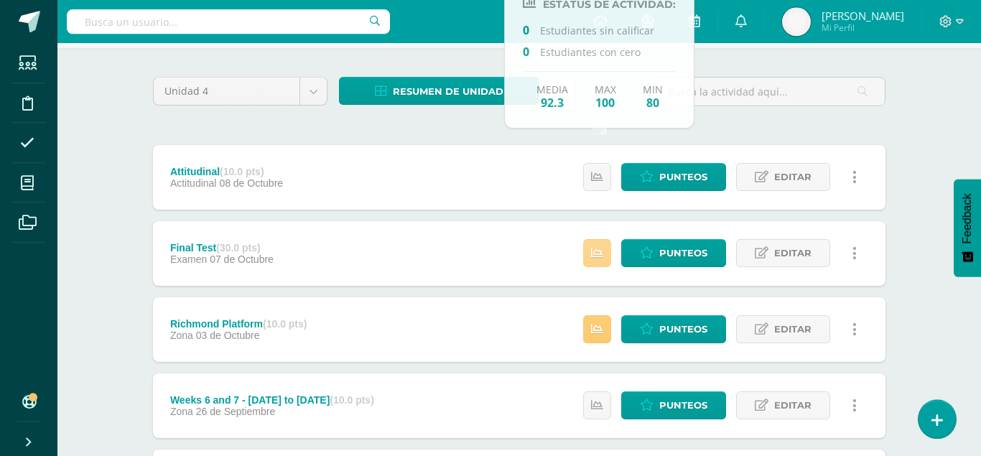
click at [596, 247] on icon at bounding box center [597, 253] width 12 height 12
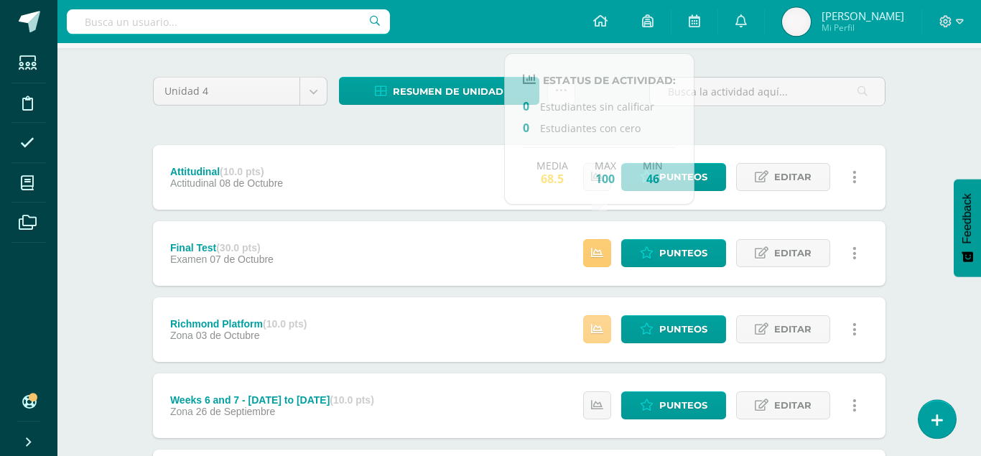
click at [603, 315] on link at bounding box center [597, 329] width 28 height 28
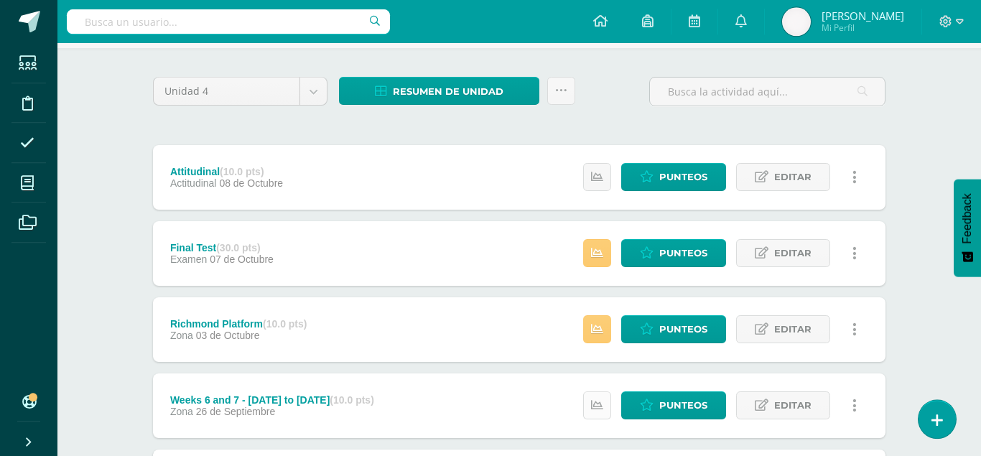
click at [597, 399] on icon at bounding box center [597, 405] width 12 height 12
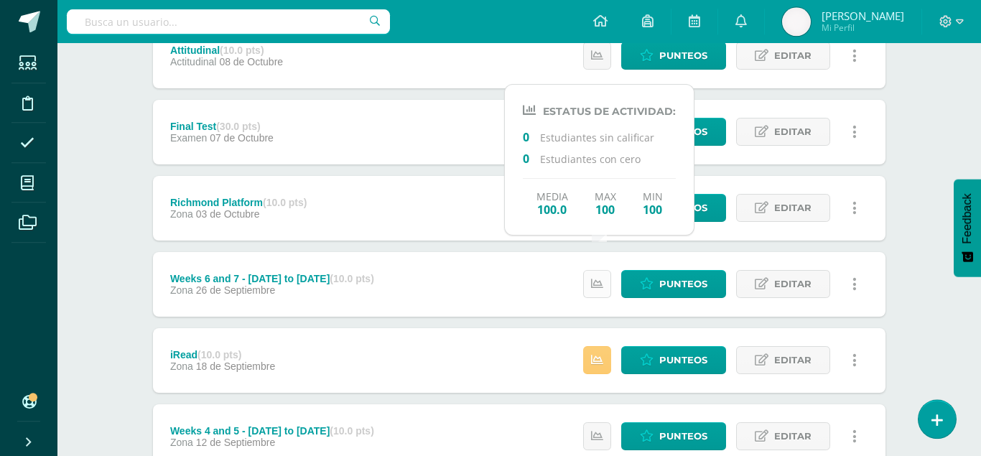
scroll to position [299, 0]
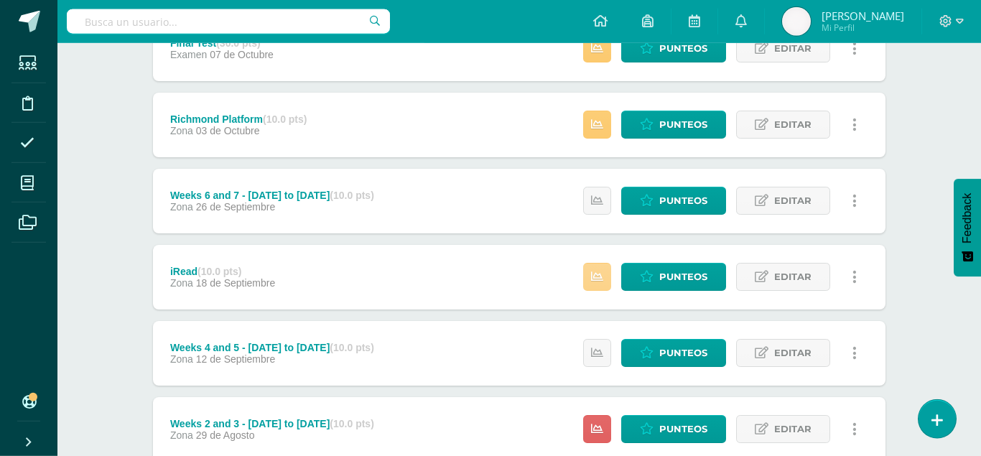
click at [602, 271] on icon at bounding box center [597, 277] width 12 height 12
click at [603, 339] on link at bounding box center [597, 353] width 28 height 28
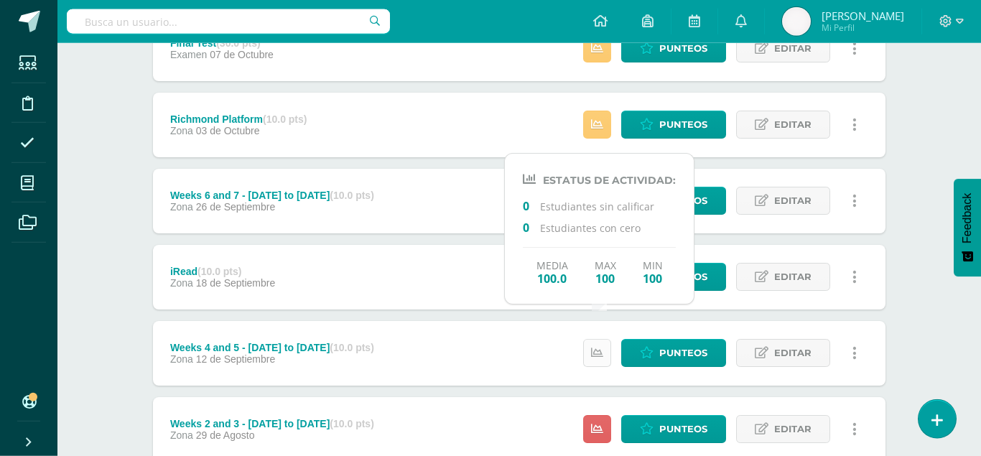
scroll to position [421, 0]
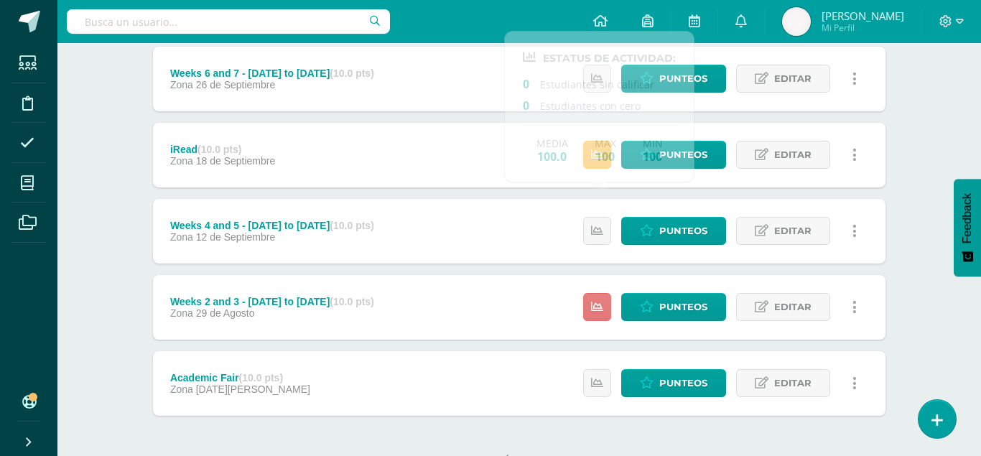
click at [598, 293] on link at bounding box center [597, 307] width 28 height 28
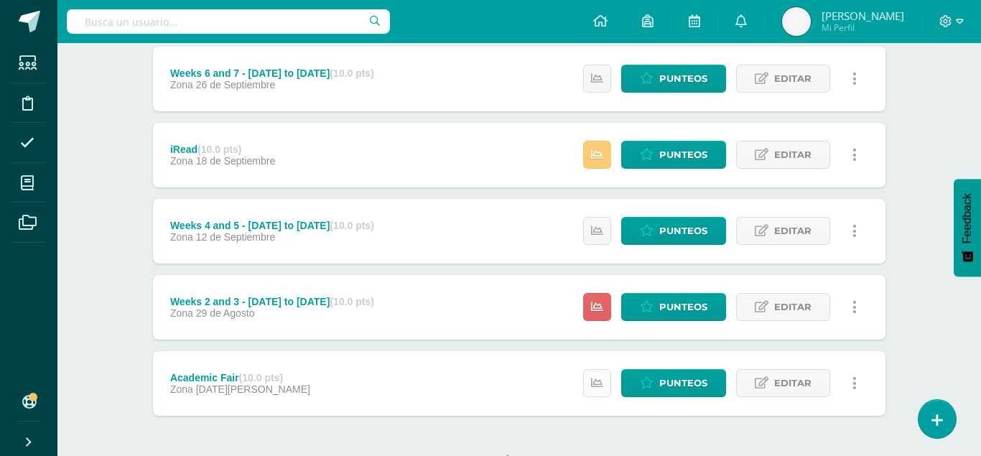
click at [600, 377] on icon at bounding box center [597, 383] width 12 height 12
click at [126, 275] on div "Unidad 4 Unidad 1 Unidad 2 Unidad 3 Unidad 4 Resumen de unidad Descargar como H…" at bounding box center [519, 116] width 790 height 790
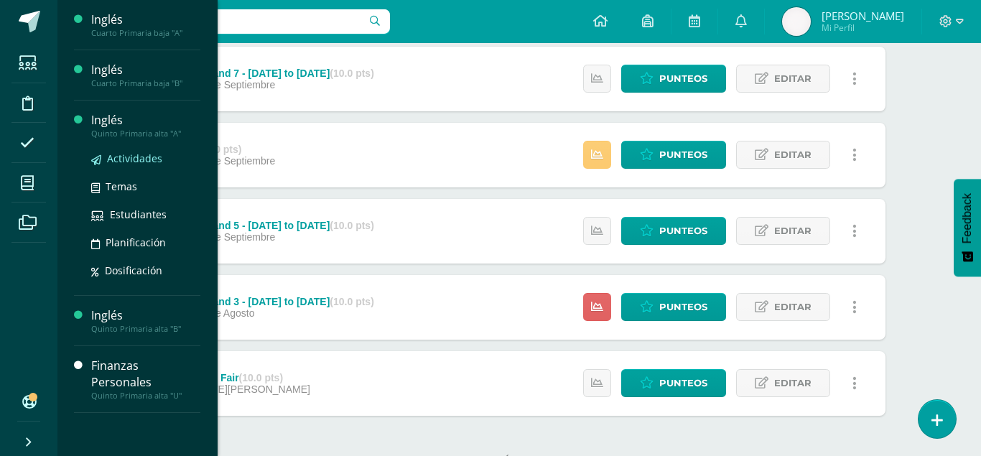
click at [139, 154] on span "Actividades" at bounding box center [134, 159] width 55 height 14
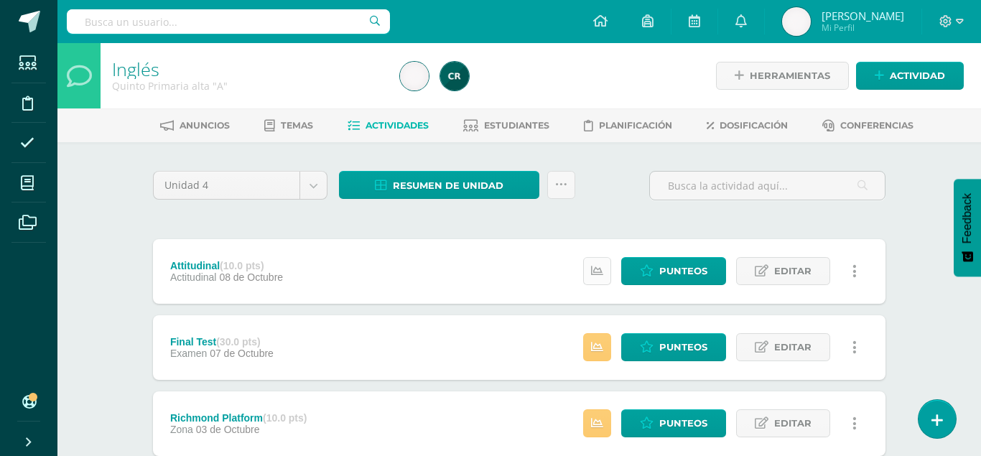
click at [603, 265] on icon at bounding box center [597, 271] width 12 height 12
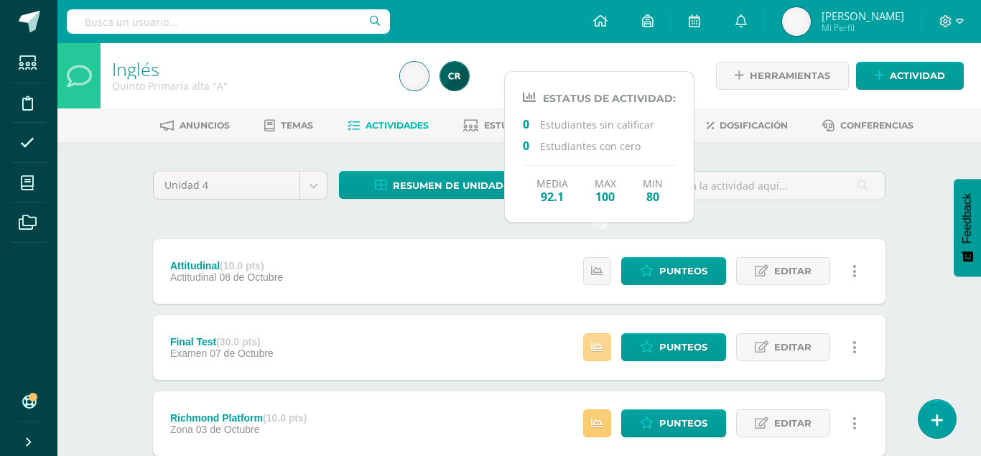
click at [600, 333] on link at bounding box center [597, 347] width 28 height 28
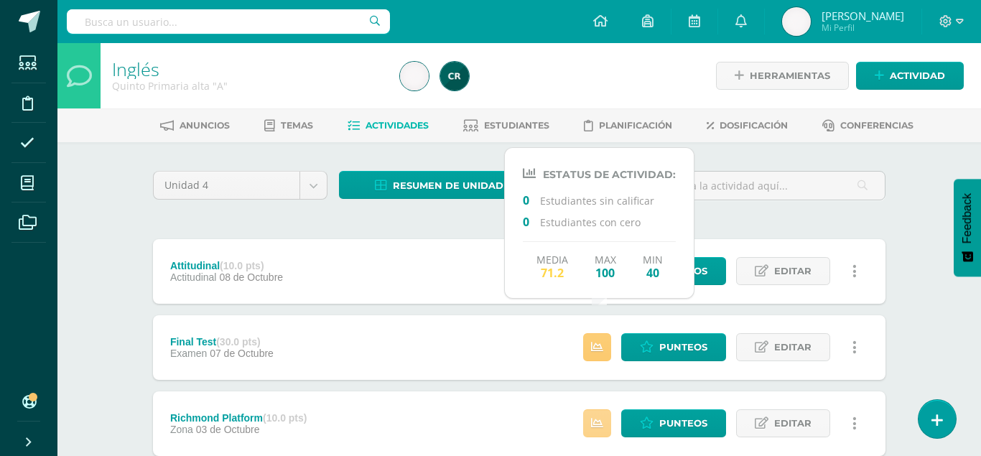
click at [602, 409] on link at bounding box center [597, 423] width 28 height 28
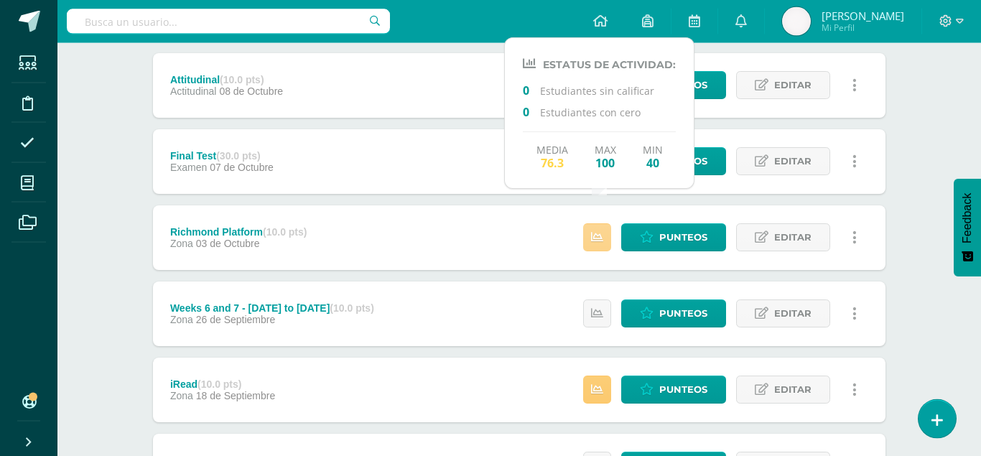
scroll to position [251, 0]
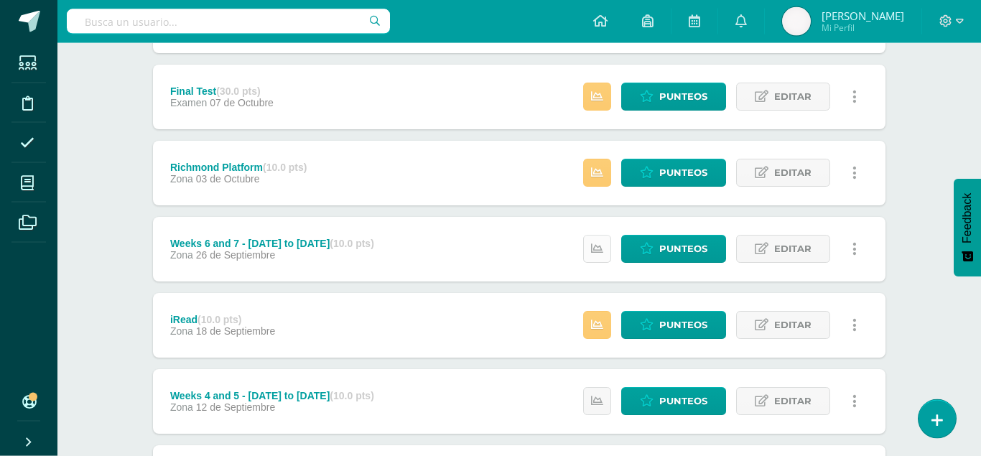
click at [595, 235] on link at bounding box center [597, 249] width 28 height 28
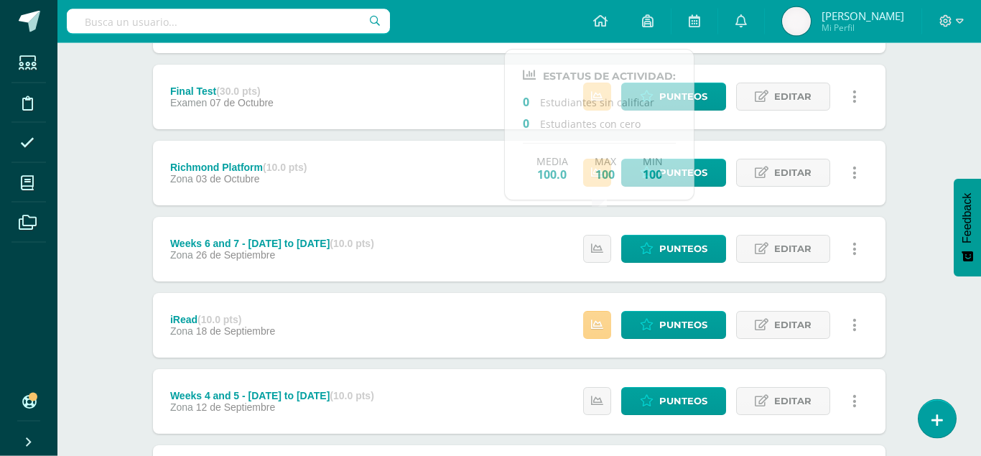
click at [602, 319] on icon at bounding box center [597, 325] width 12 height 12
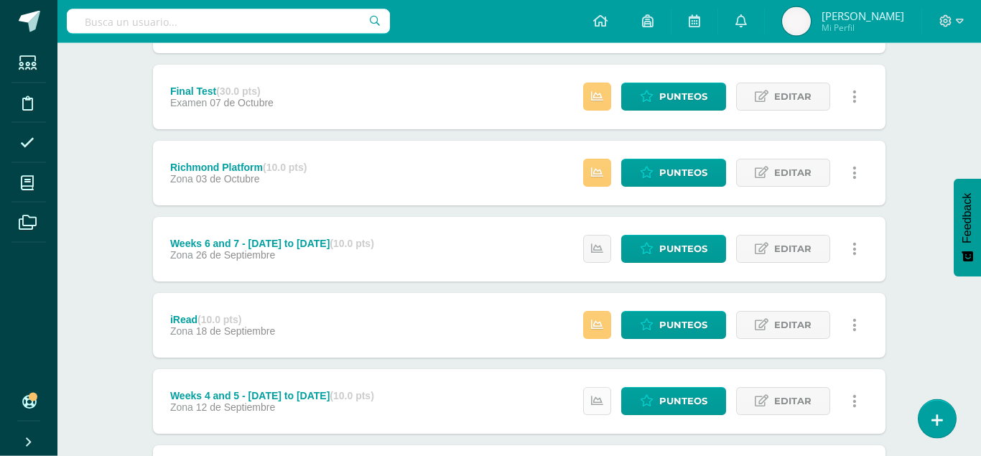
click at [600, 395] on icon at bounding box center [597, 401] width 12 height 12
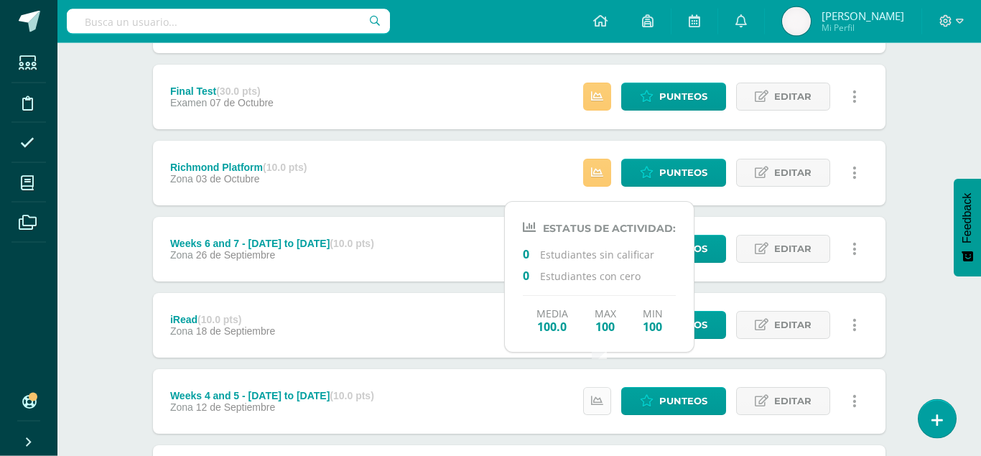
scroll to position [421, 0]
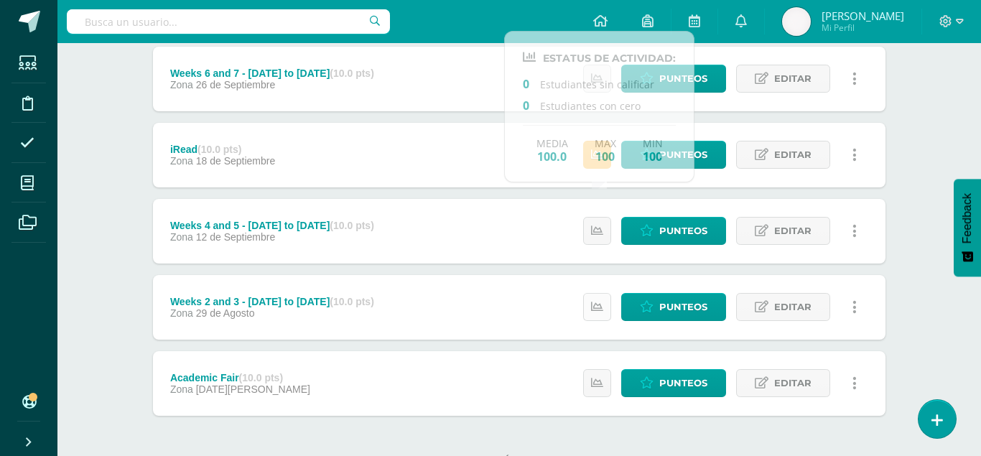
click at [596, 301] on icon at bounding box center [597, 307] width 12 height 12
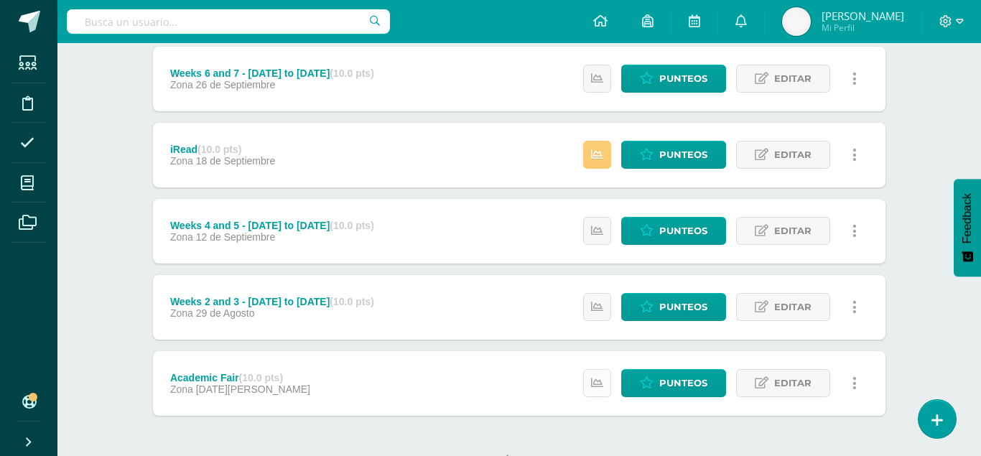
click at [603, 377] on icon at bounding box center [597, 383] width 12 height 12
click at [145, 310] on div "Unidad 4 Unidad 1 Unidad 2 Unidad 3 Unidad 4 Resumen de unidad Descargar como H…" at bounding box center [519, 116] width 790 height 790
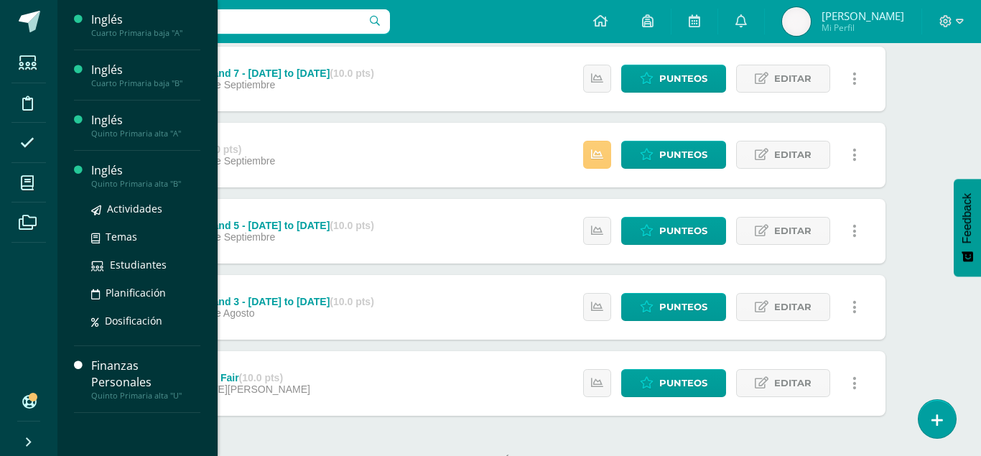
click at [109, 167] on div "Inglés" at bounding box center [145, 170] width 109 height 17
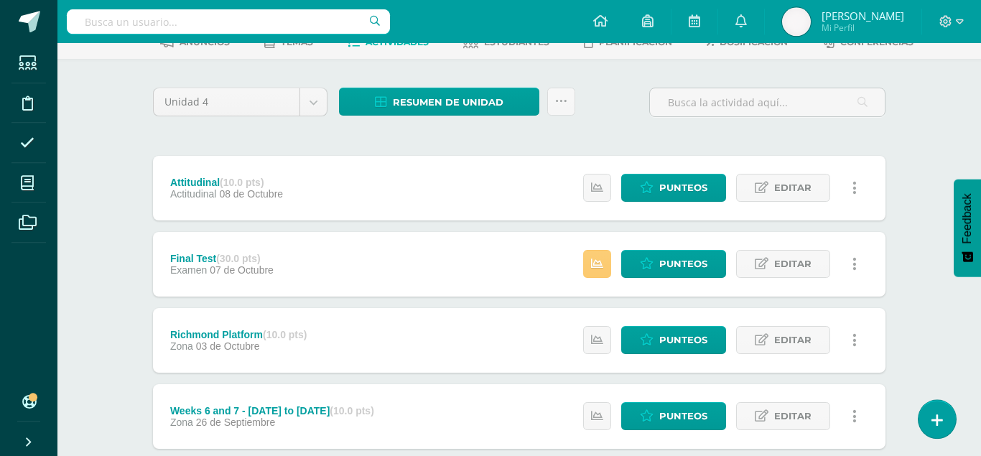
scroll to position [92, 0]
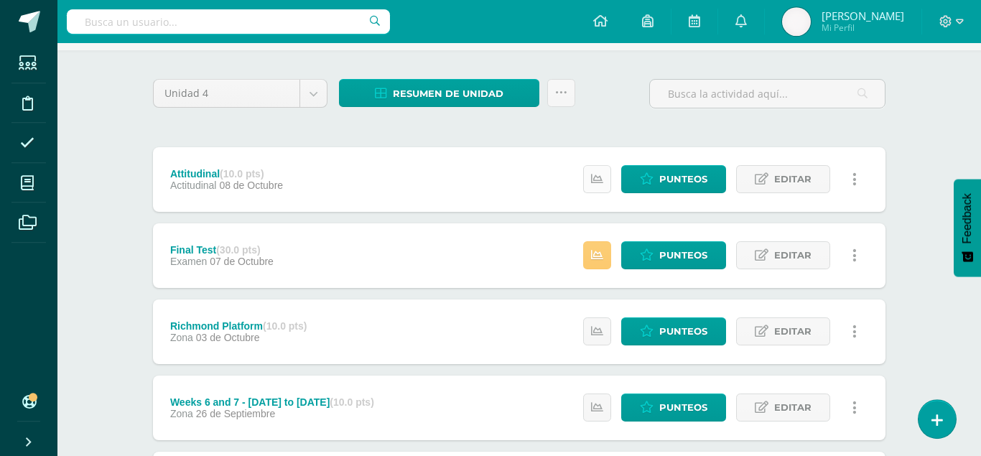
click at [601, 165] on link at bounding box center [597, 179] width 28 height 28
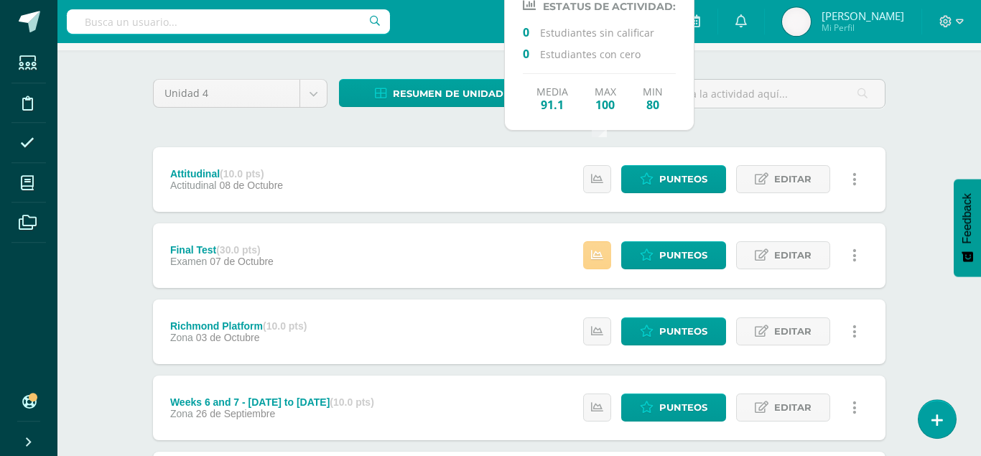
click at [600, 241] on link at bounding box center [597, 255] width 28 height 28
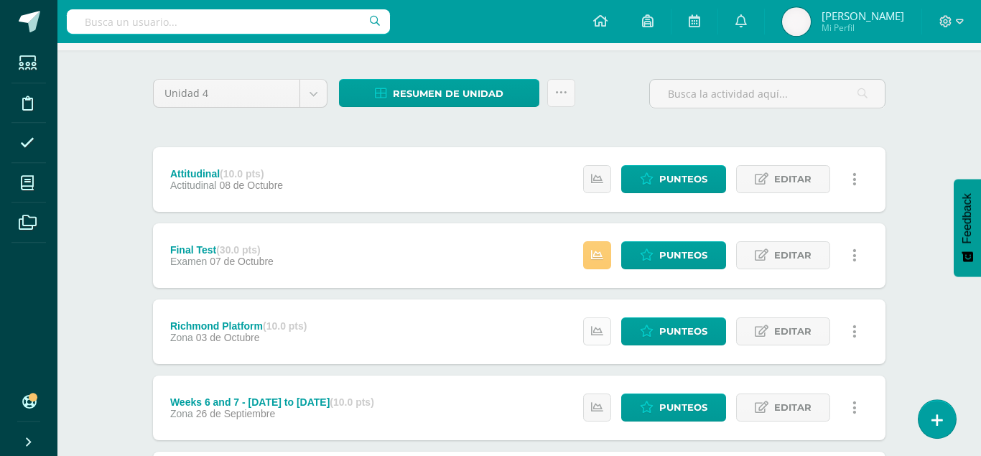
click at [606, 317] on link at bounding box center [597, 331] width 28 height 28
click at [603, 402] on icon at bounding box center [597, 408] width 12 height 12
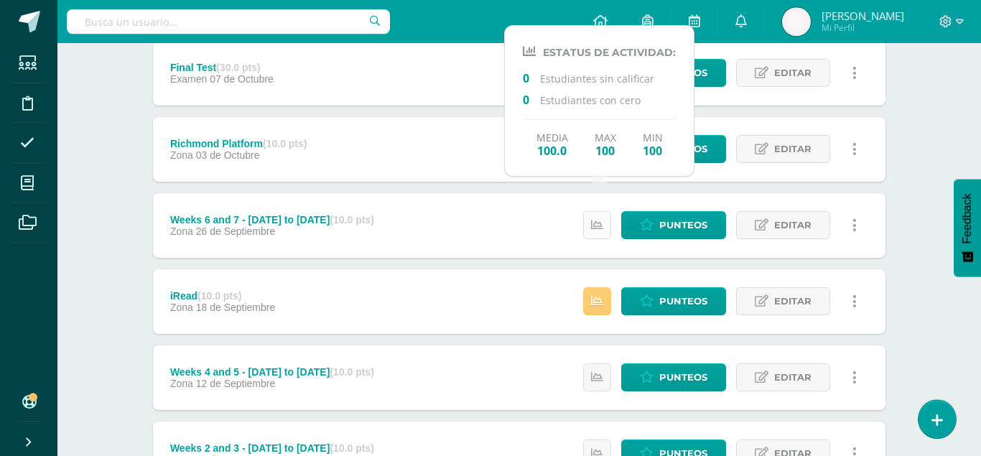
scroll to position [285, 0]
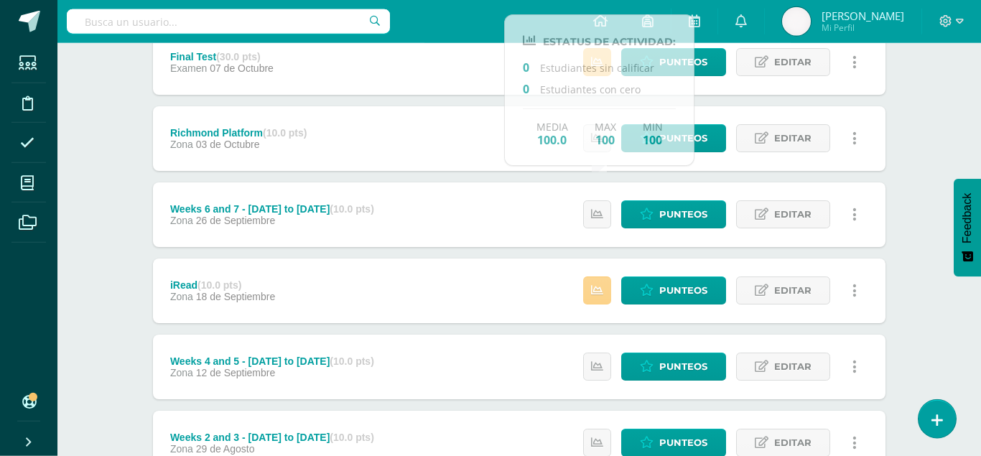
click at [595, 277] on link at bounding box center [597, 291] width 28 height 28
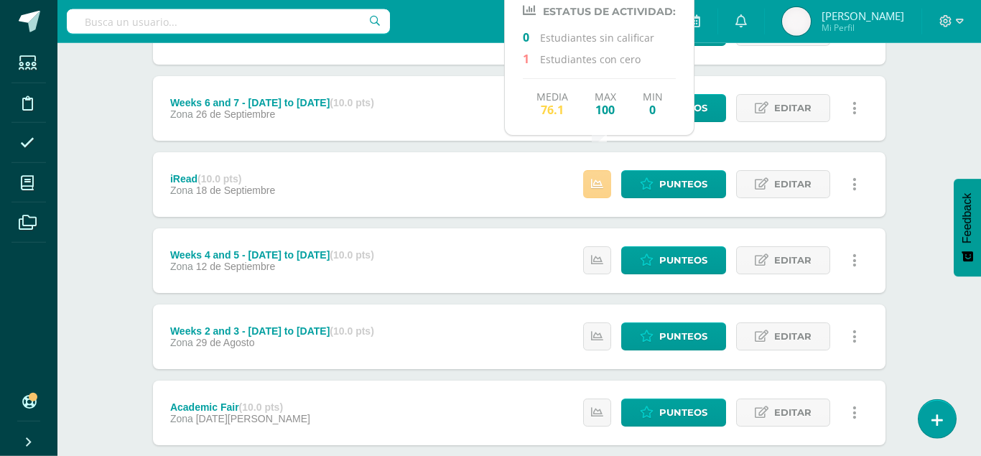
scroll to position [421, 0]
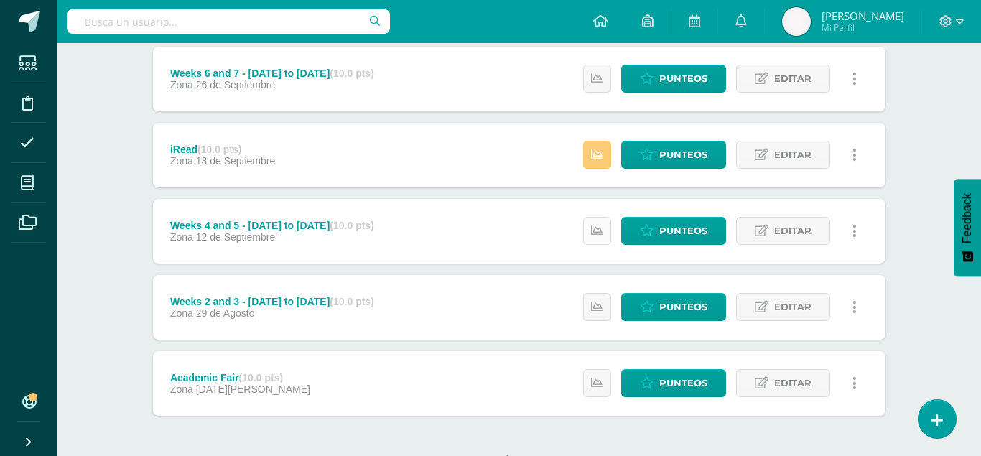
click at [600, 225] on icon at bounding box center [597, 231] width 12 height 12
click at [609, 293] on link at bounding box center [597, 307] width 28 height 28
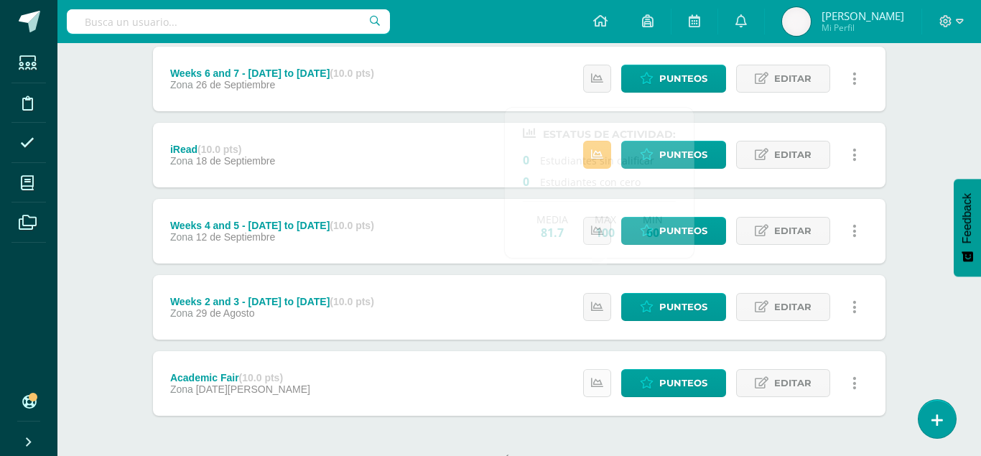
click at [599, 377] on icon at bounding box center [597, 383] width 12 height 12
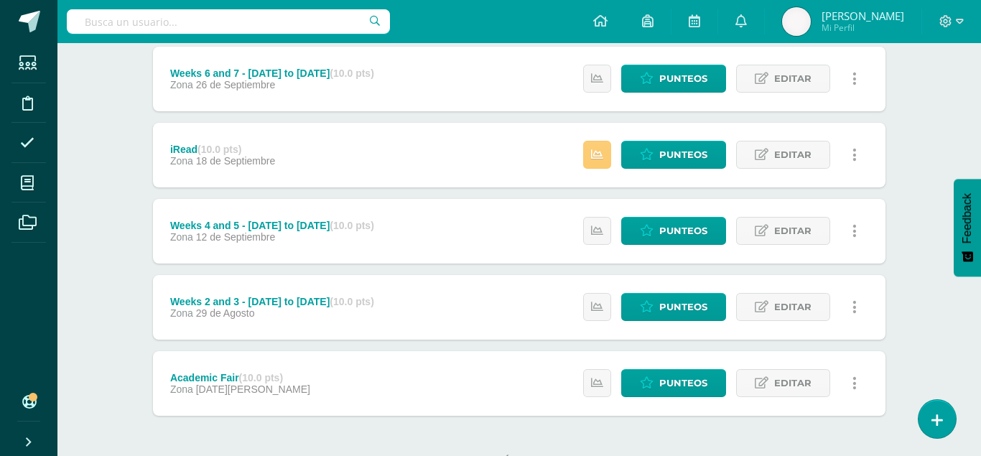
click at [136, 308] on div "Unidad 4 Unidad 1 Unidad 2 Unidad 3 Unidad 4 Resumen de unidad Descargar como H…" at bounding box center [519, 116] width 790 height 790
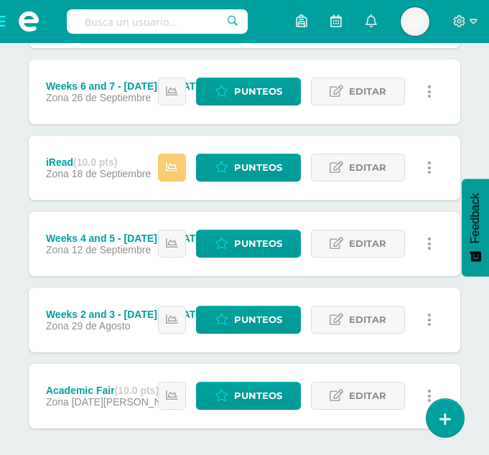
scroll to position [0, 0]
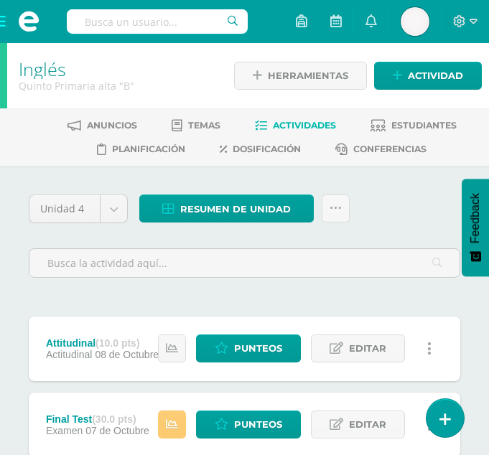
click at [6, 26] on span at bounding box center [28, 21] width 57 height 43
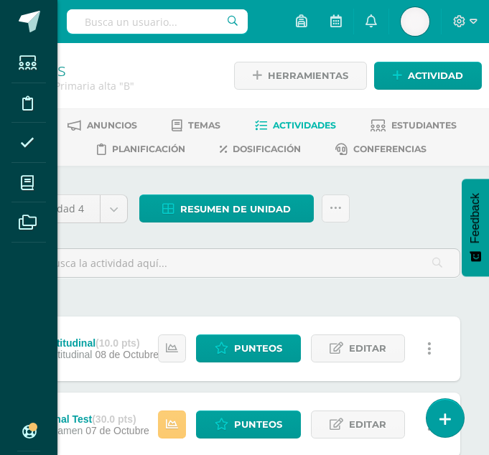
click at [173, 78] on div "Estudiantes Disciplina Asistencia Mis cursos Archivos Soporte Ayuda Reportar un…" at bounding box center [244, 227] width 489 height 455
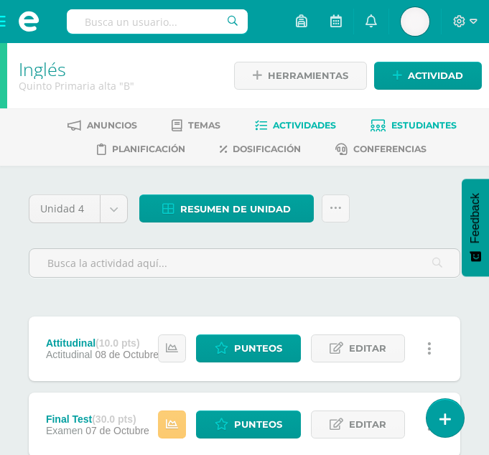
click at [427, 123] on span "Estudiantes" at bounding box center [423, 125] width 65 height 11
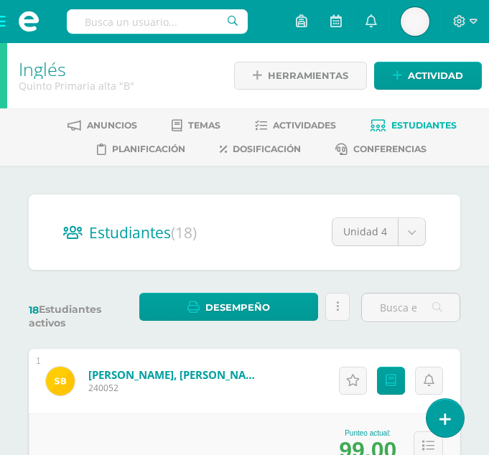
click at [5, 22] on span at bounding box center [28, 21] width 57 height 43
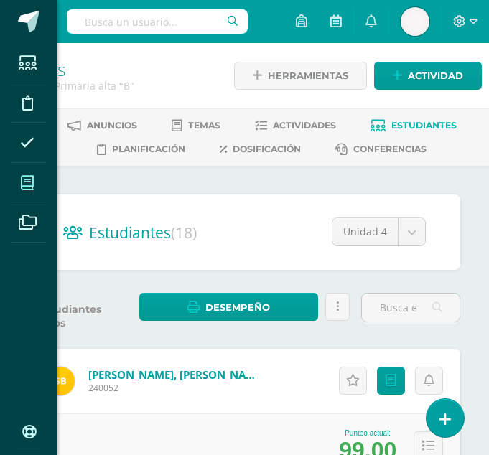
click at [34, 183] on icon at bounding box center [27, 183] width 13 height 14
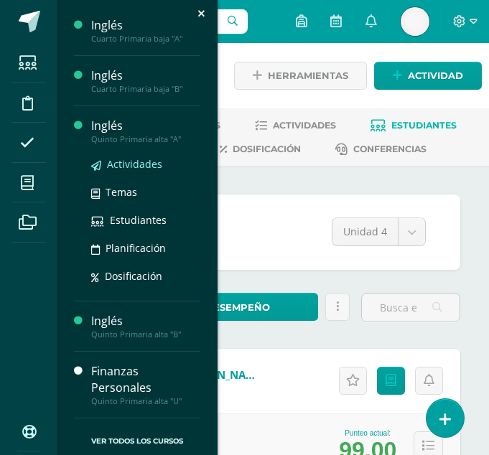
click at [129, 165] on span "Actividades" at bounding box center [134, 164] width 55 height 14
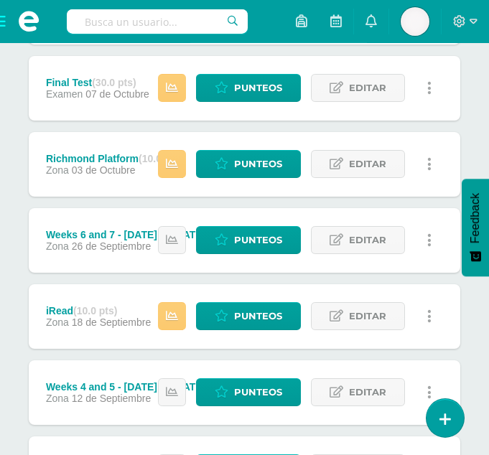
scroll to position [336, 0]
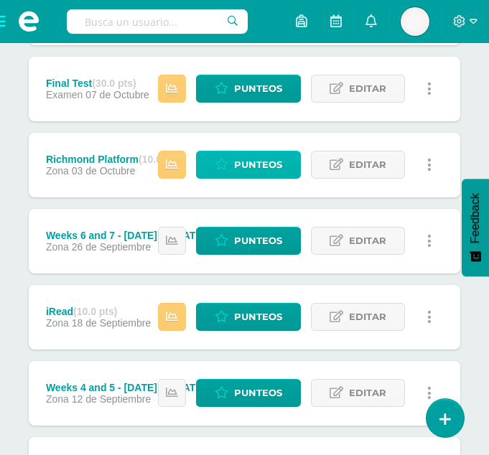
click at [269, 152] on span "Punteos" at bounding box center [258, 165] width 48 height 27
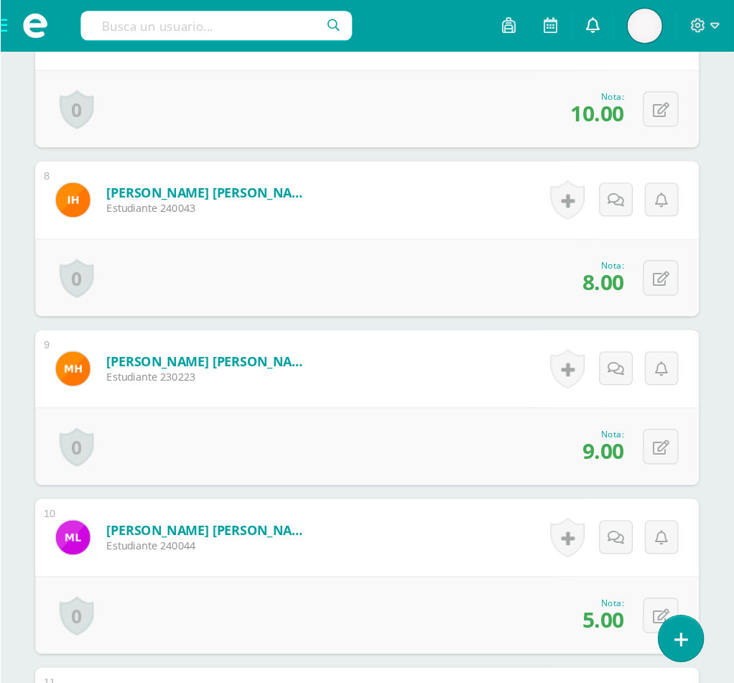
scroll to position [1390, 0]
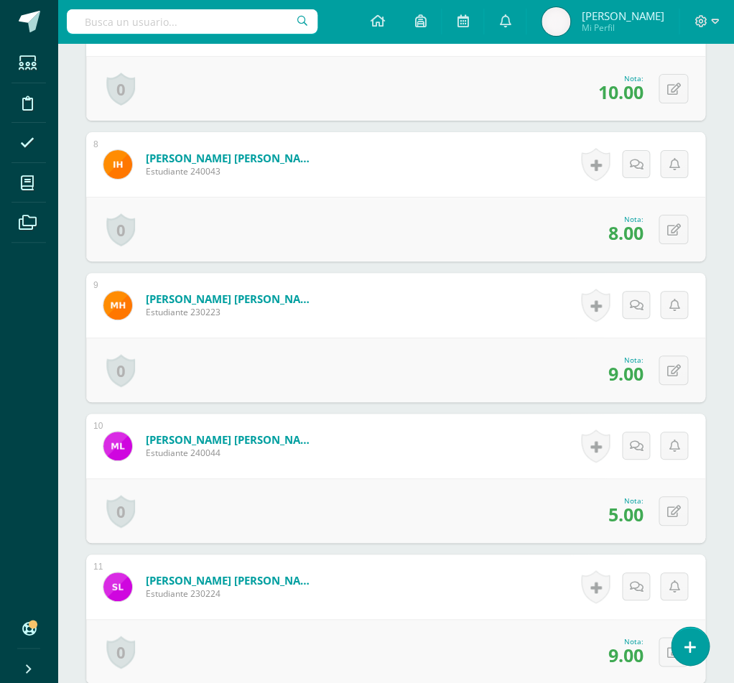
click at [43, 411] on ul "Estudiantes Disciplina Asistencia Mis cursos Archivos" at bounding box center [28, 327] width 57 height 568
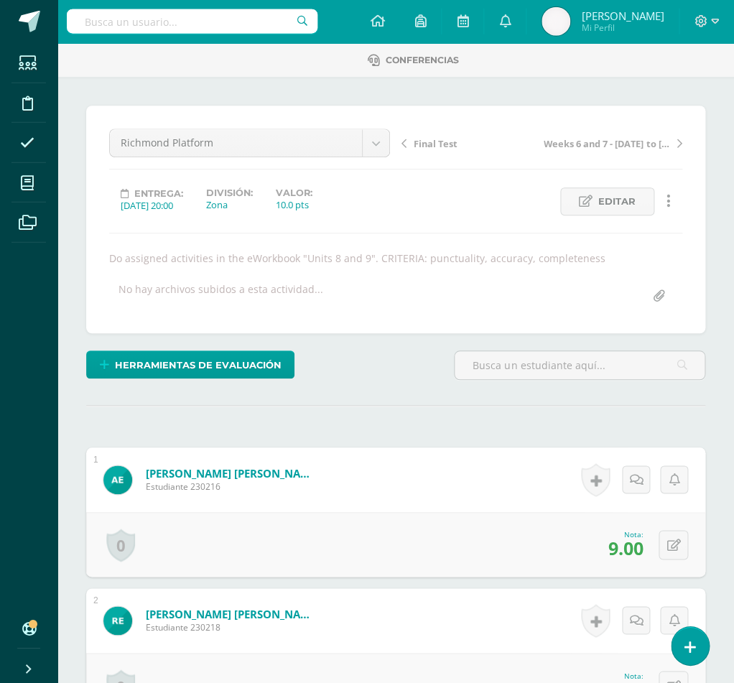
scroll to position [0, 0]
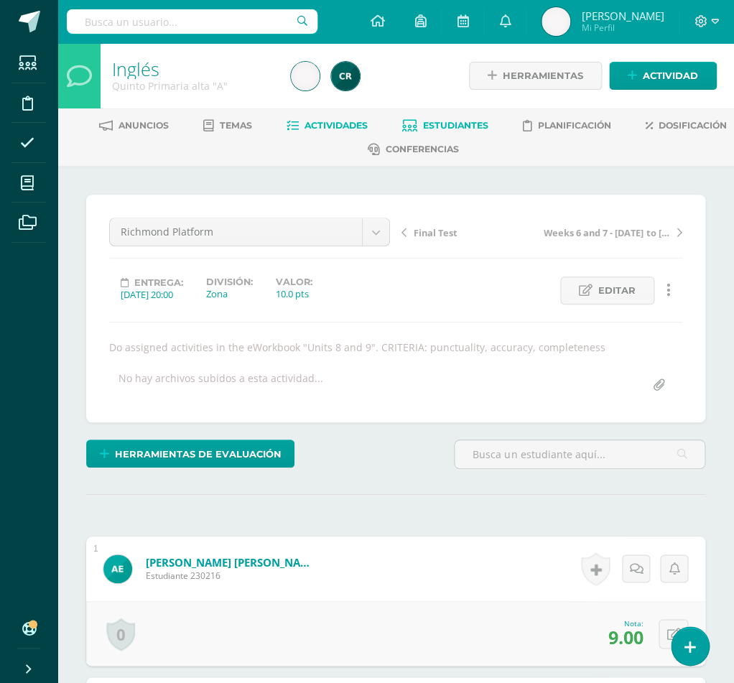
click at [488, 120] on link "Estudiantes" at bounding box center [445, 125] width 86 height 23
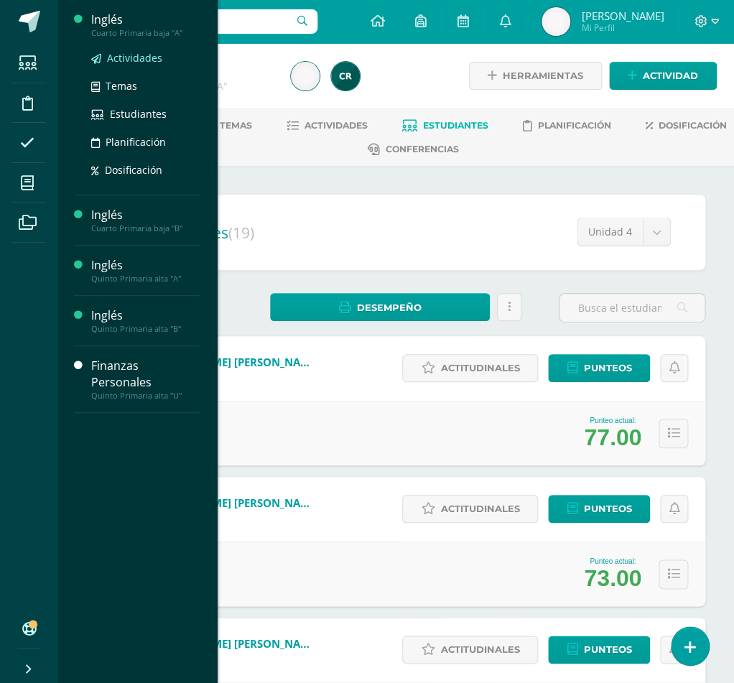
click at [131, 52] on span "Actividades" at bounding box center [134, 58] width 55 height 14
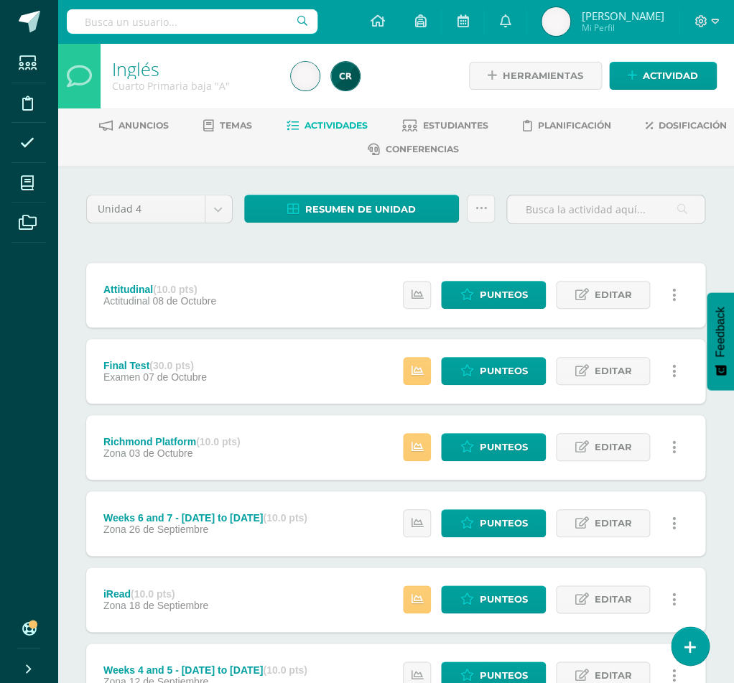
scroll to position [218, 0]
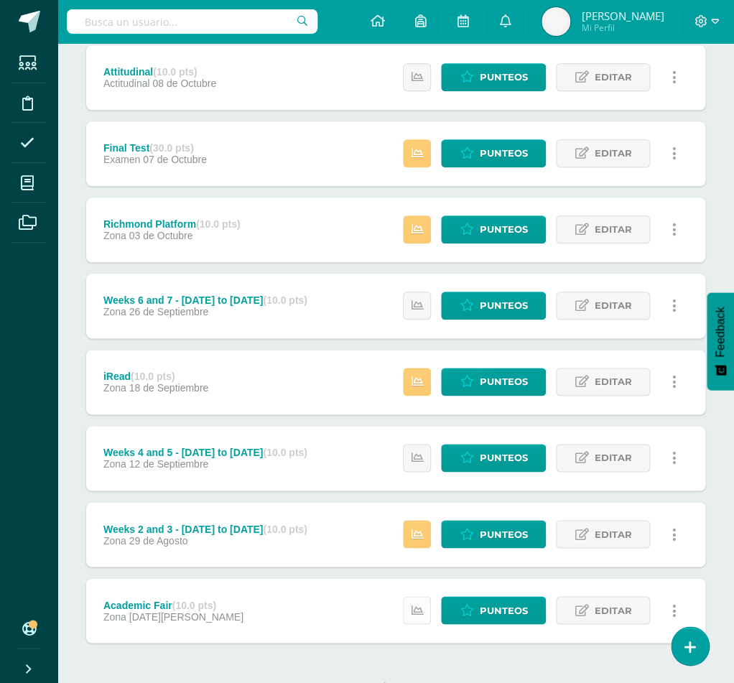
click at [417, 596] on link at bounding box center [417, 610] width 28 height 28
click at [560, 643] on div "No hay más resultados" at bounding box center [395, 676] width 619 height 67
click at [424, 444] on link at bounding box center [417, 458] width 28 height 28
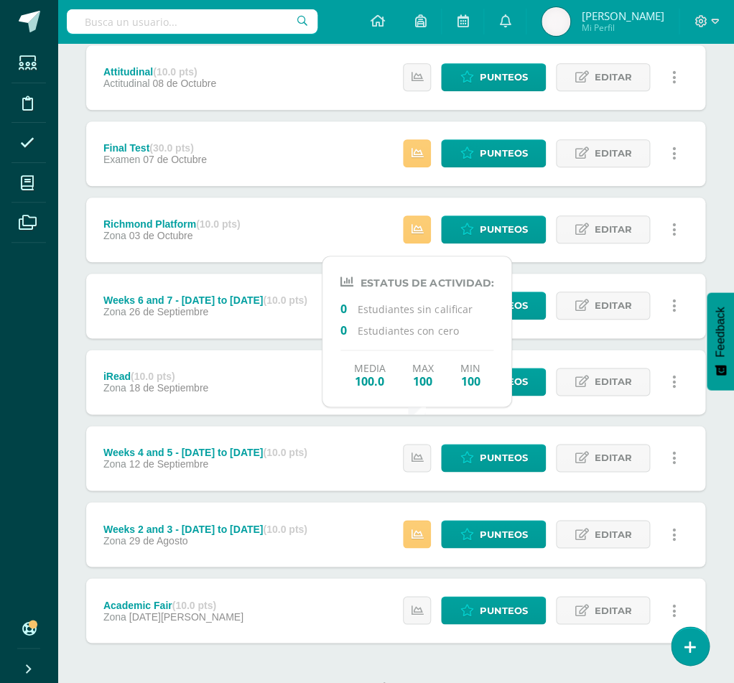
click at [62, 405] on div "Unidad 4 Unidad 1 Unidad 2 Unidad 3 Unidad 4 Resumen de unidad Descargar como H…" at bounding box center [395, 343] width 677 height 790
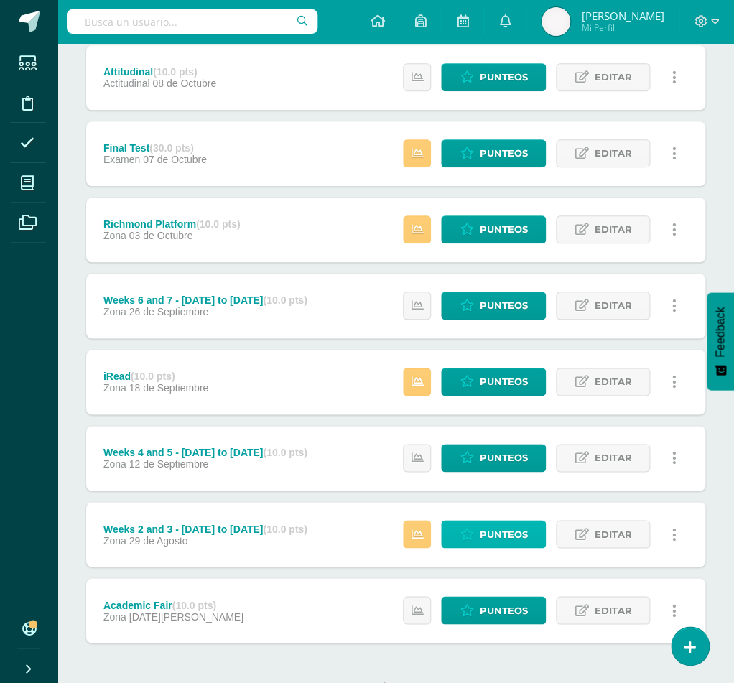
click at [500, 521] on span "Punteos" at bounding box center [503, 534] width 48 height 27
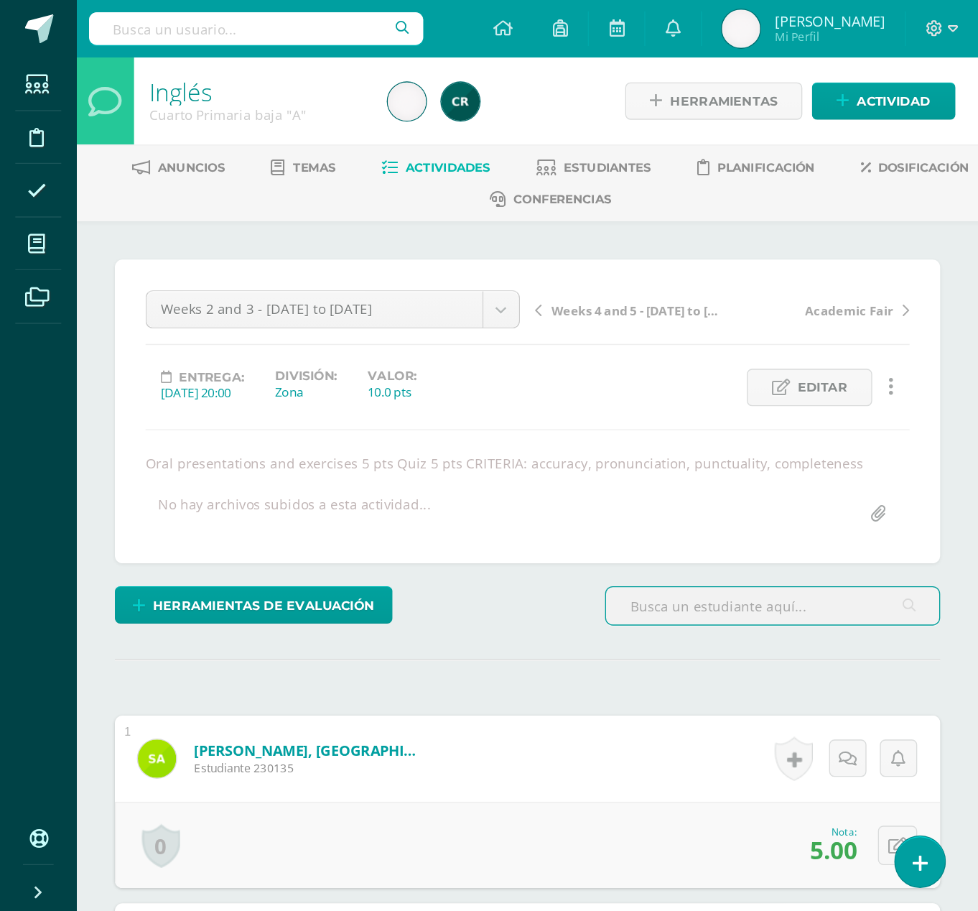
scroll to position [1, 0]
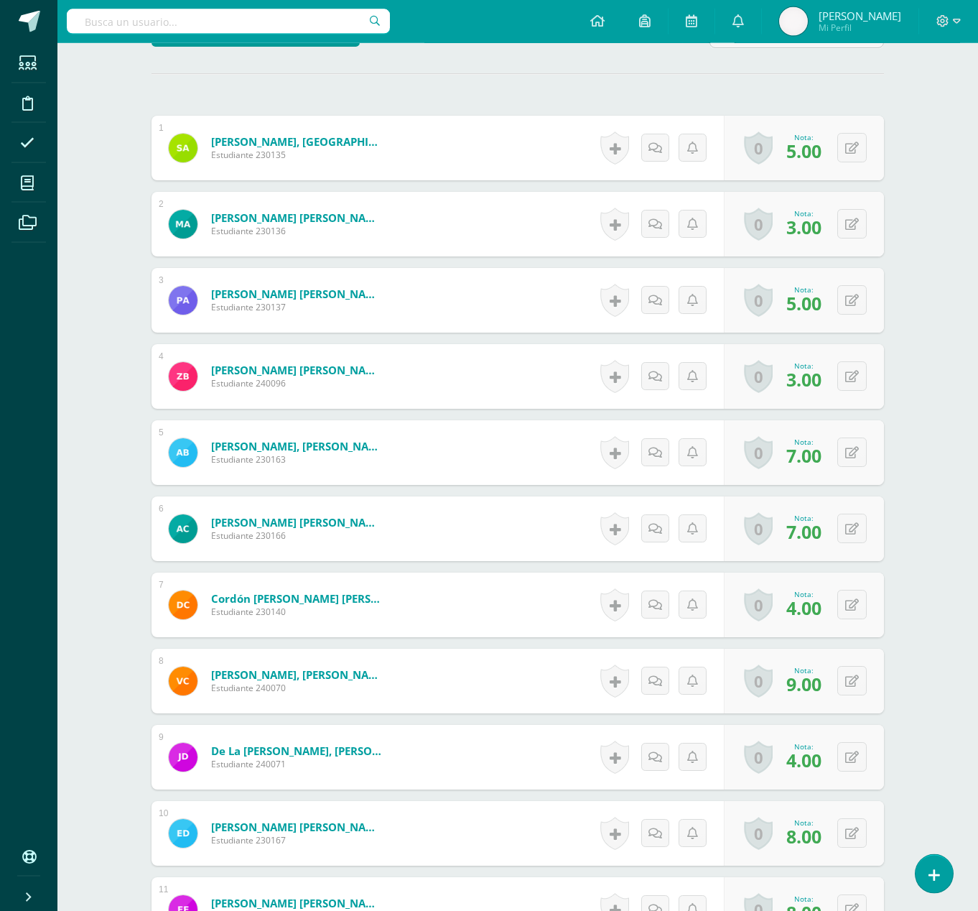
scroll to position [417, 0]
